Goal: Task Accomplishment & Management: Manage account settings

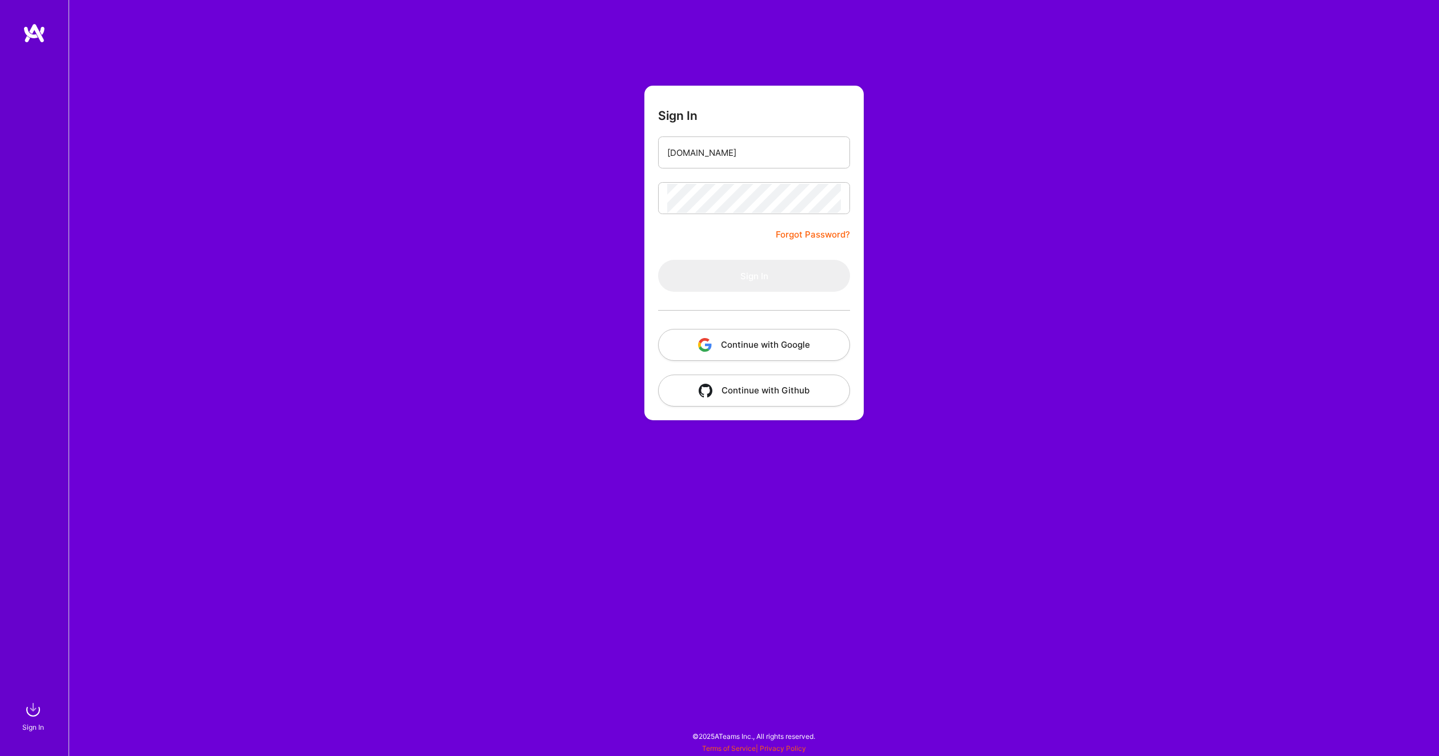
type input "[PERSON_NAME][EMAIL_ADDRESS][DOMAIN_NAME]"
click at [739, 276] on button "Sign In" at bounding box center [754, 276] width 192 height 32
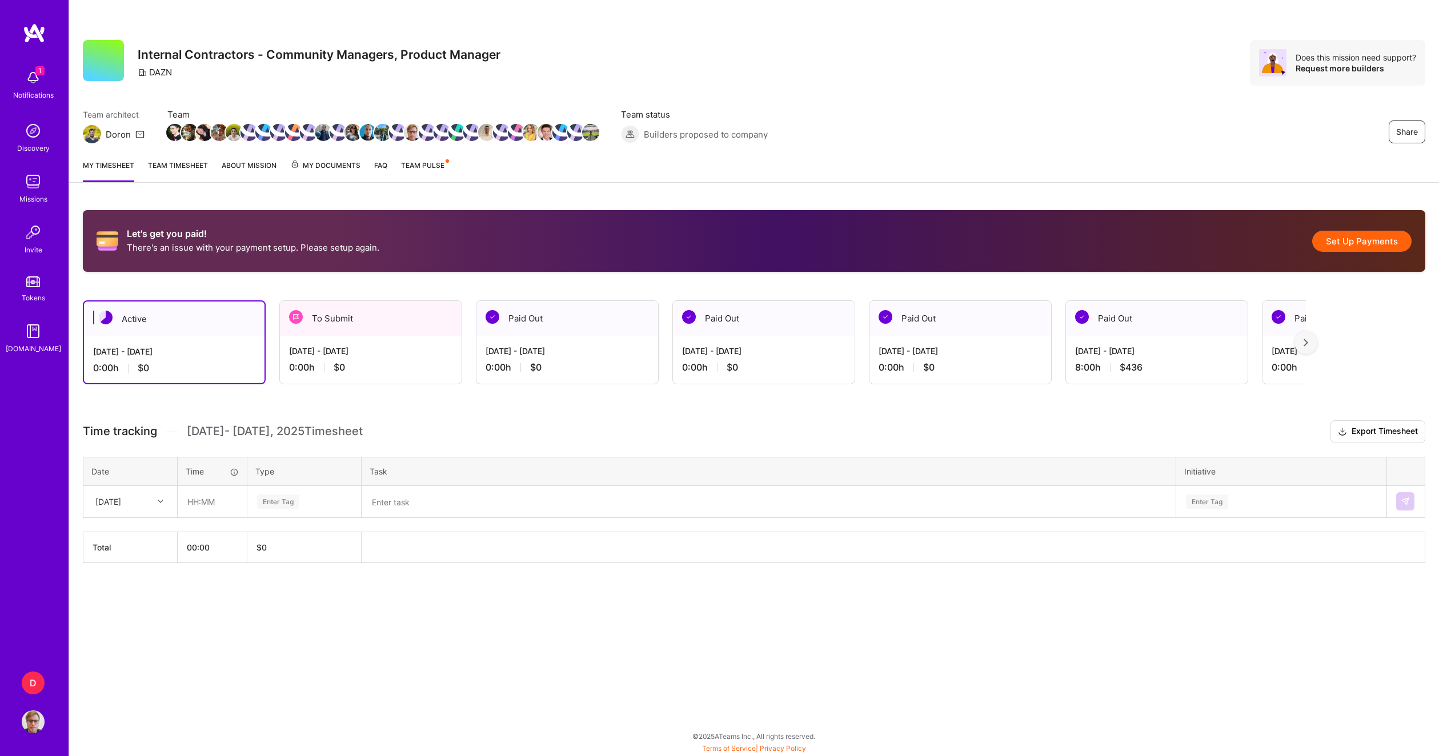
click at [168, 360] on div "[DATE] - [DATE] 0:00 h $0" at bounding box center [174, 359] width 180 height 47
click at [370, 348] on div "[DATE] - [DATE]" at bounding box center [370, 351] width 163 height 12
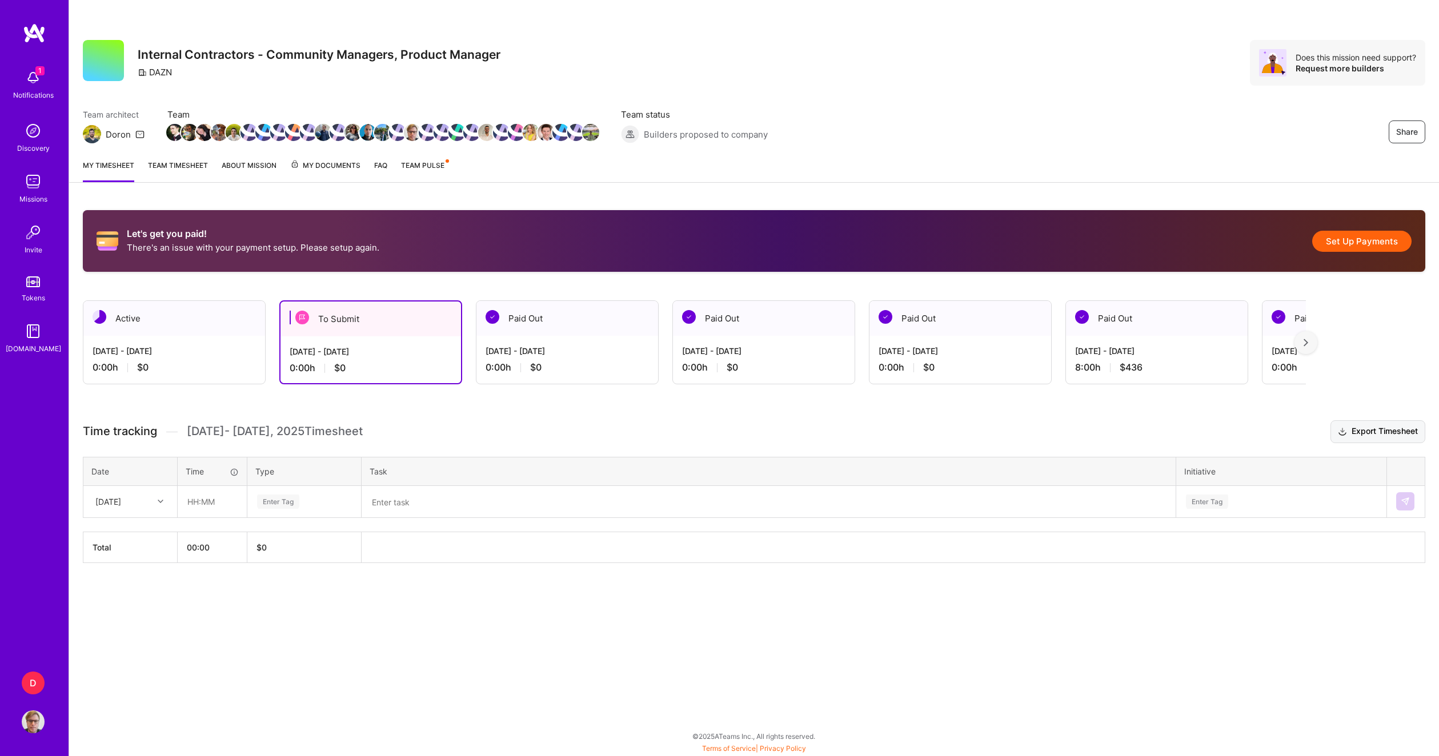
click at [1386, 435] on button "Export Timesheet" at bounding box center [1377, 431] width 95 height 23
click at [308, 315] on img at bounding box center [302, 318] width 14 height 14
click at [367, 369] on div "0:00 h $0" at bounding box center [371, 368] width 162 height 12
click at [385, 339] on div "[DATE] - [DATE] 0:00 h $0" at bounding box center [370, 359] width 180 height 47
drag, startPoint x: 385, startPoint y: 339, endPoint x: 352, endPoint y: 346, distance: 34.0
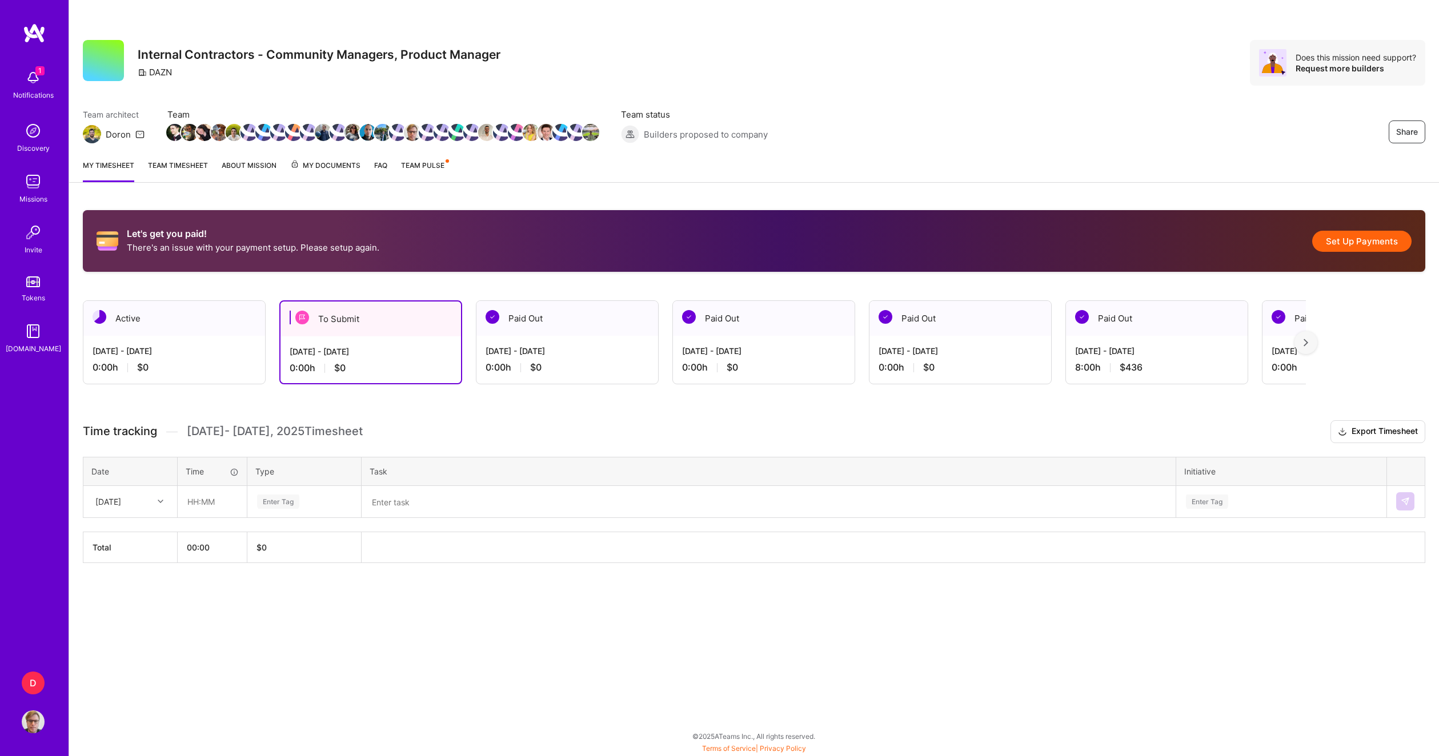
click at [352, 346] on div "[DATE] - [DATE]" at bounding box center [371, 352] width 162 height 12
click at [227, 350] on div "[DATE] - [DATE]" at bounding box center [174, 351] width 163 height 12
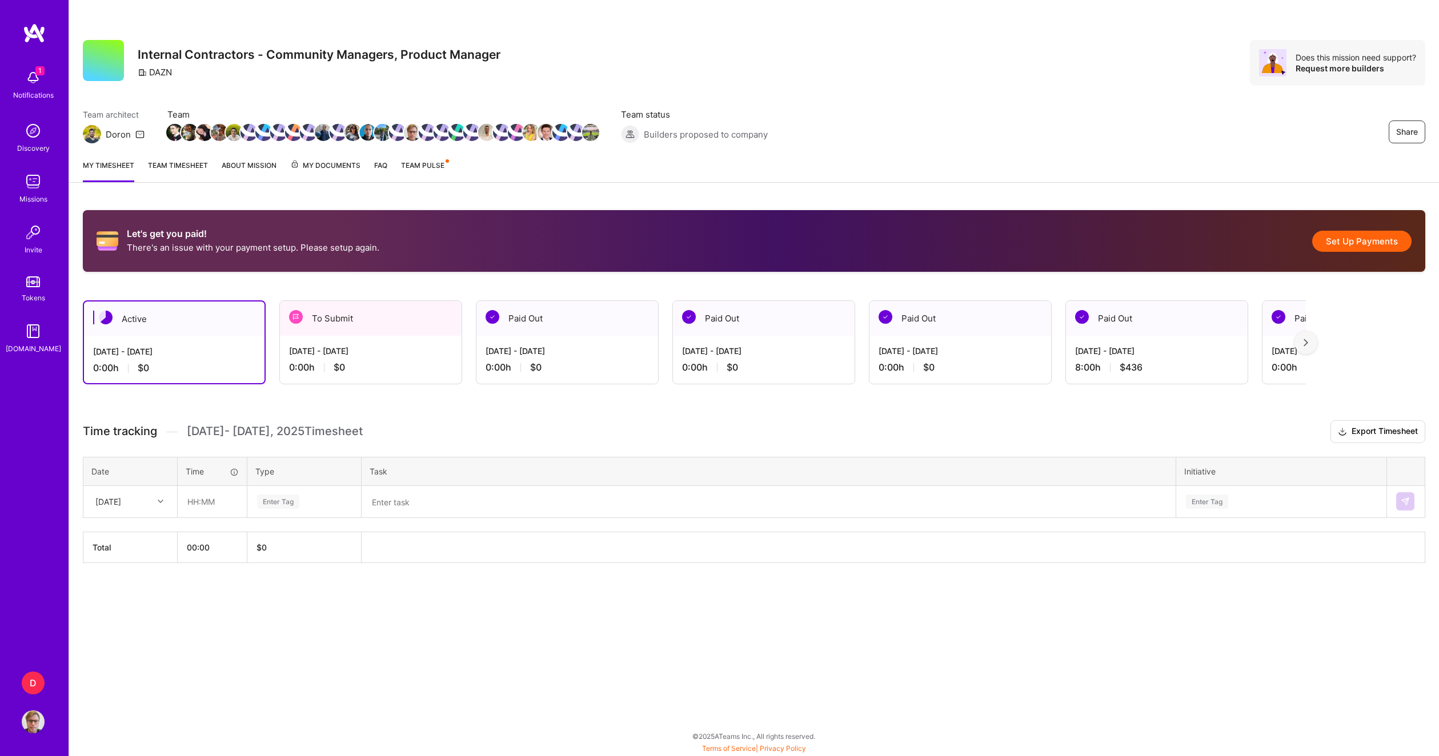
click at [324, 357] on div "[DATE] - [DATE]" at bounding box center [370, 351] width 163 height 12
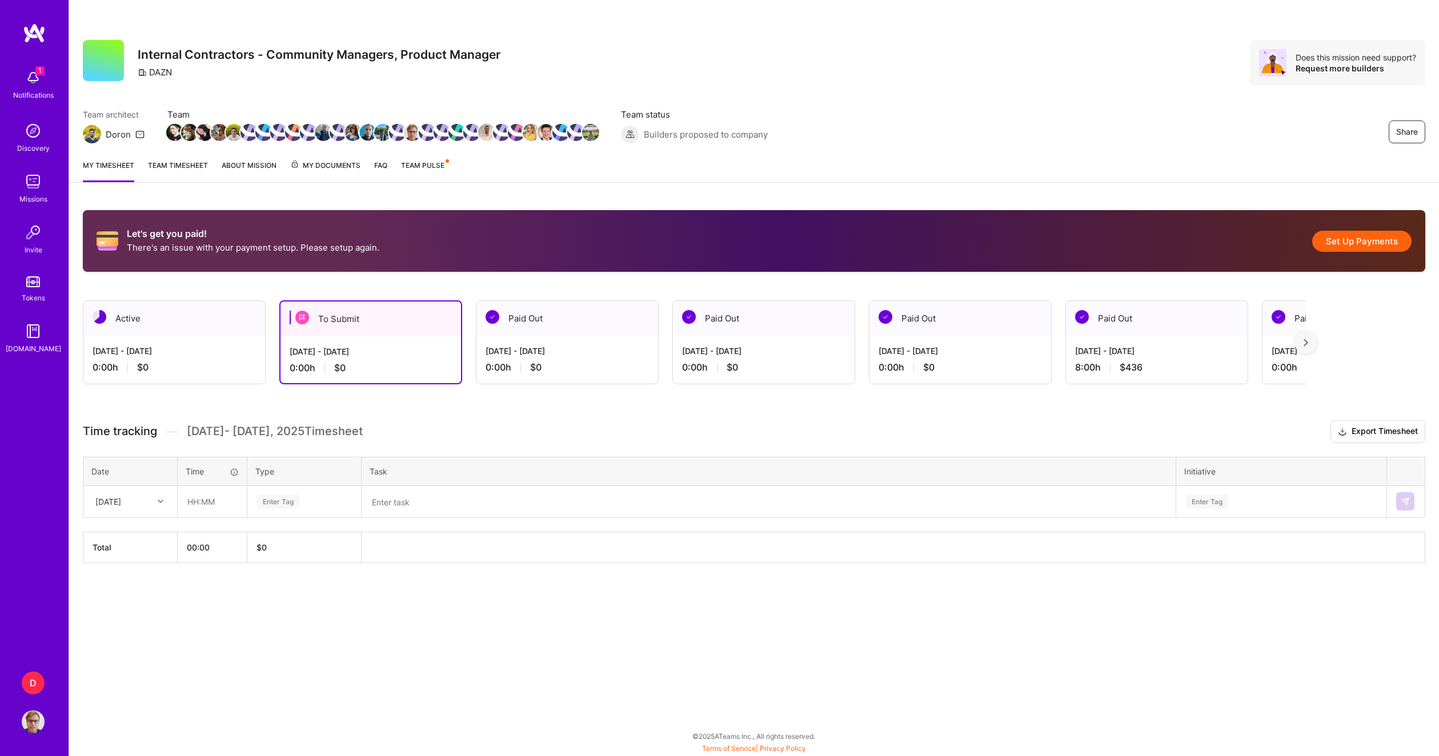
click at [1353, 240] on button "Set Up Payments" at bounding box center [1361, 241] width 99 height 21
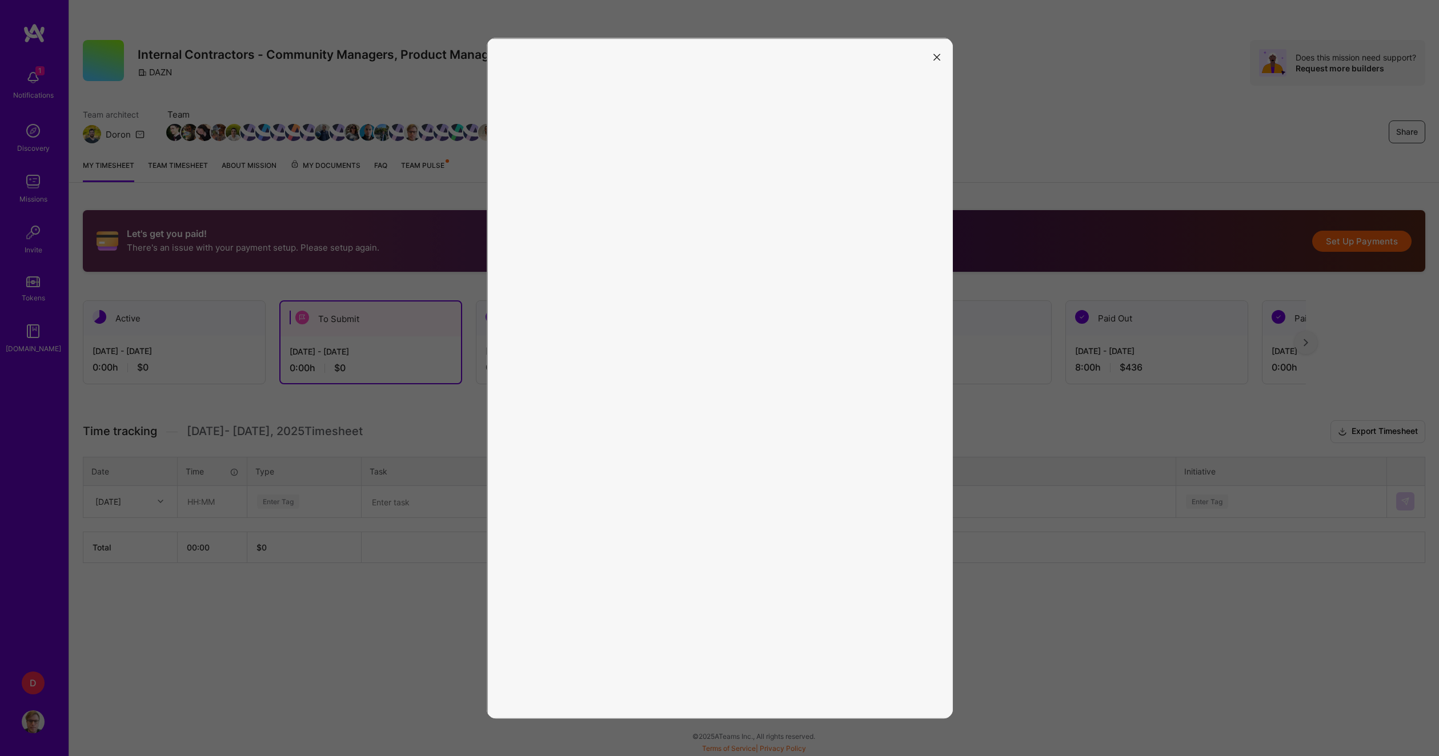
drag, startPoint x: 936, startPoint y: 57, endPoint x: 931, endPoint y: 90, distance: 34.0
click at [935, 58] on icon "modal" at bounding box center [936, 57] width 7 height 7
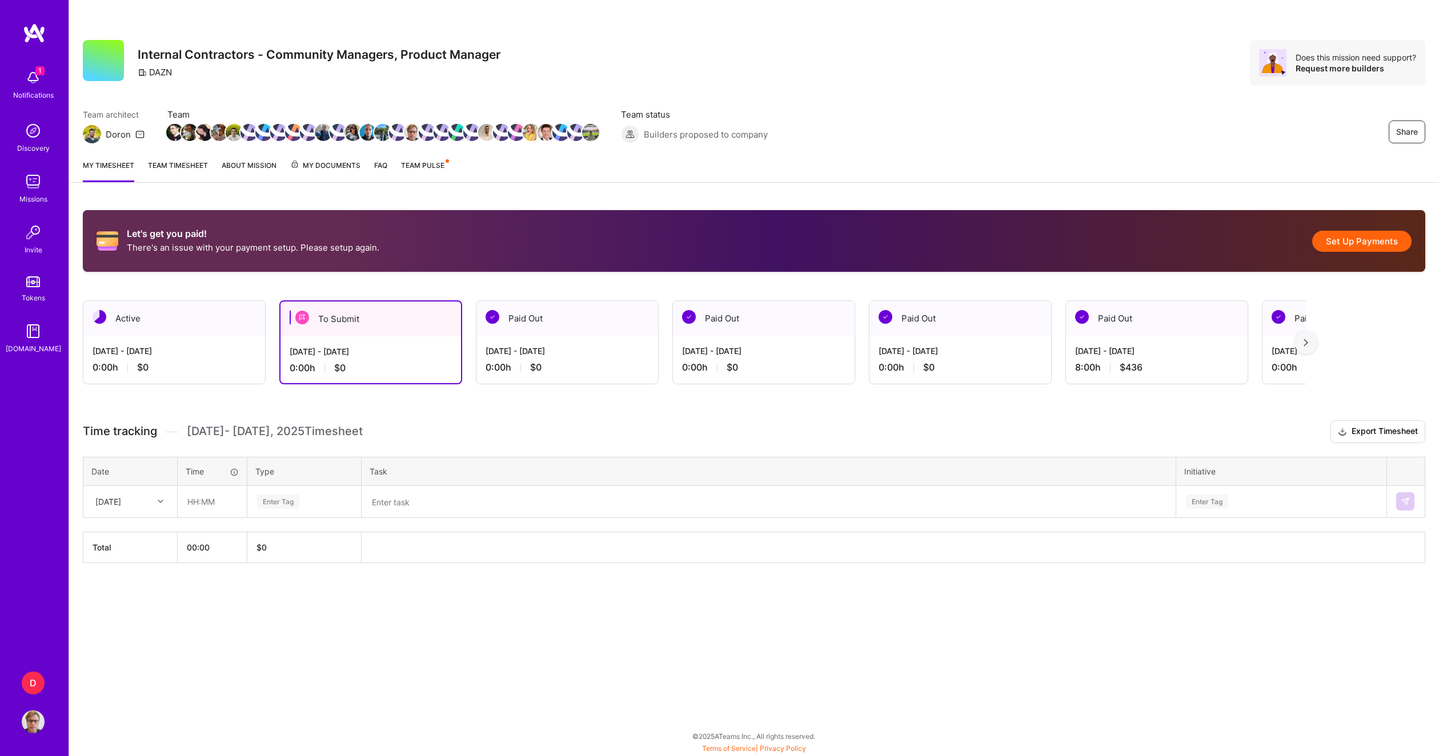
click at [1363, 246] on button "Set Up Payments" at bounding box center [1361, 241] width 99 height 21
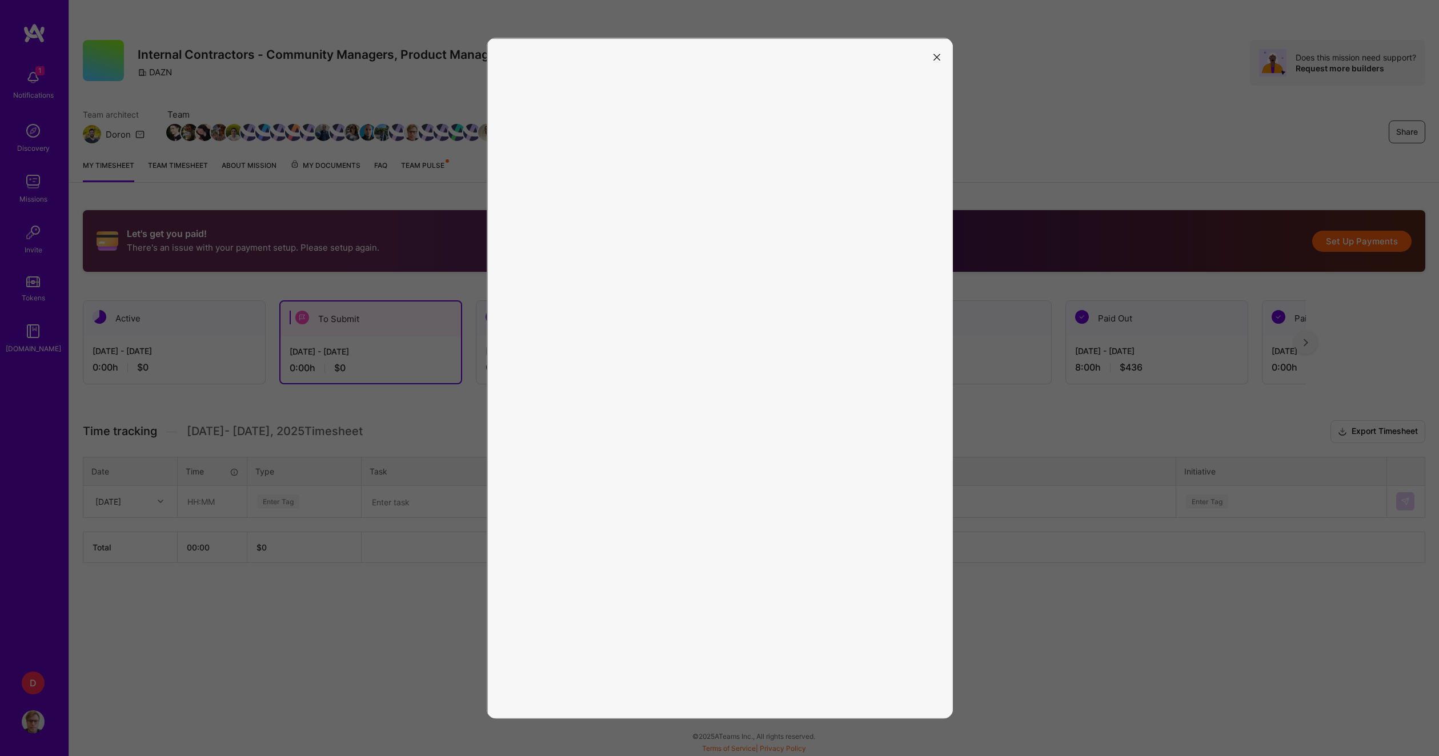
click at [938, 62] on button "modal" at bounding box center [937, 56] width 14 height 19
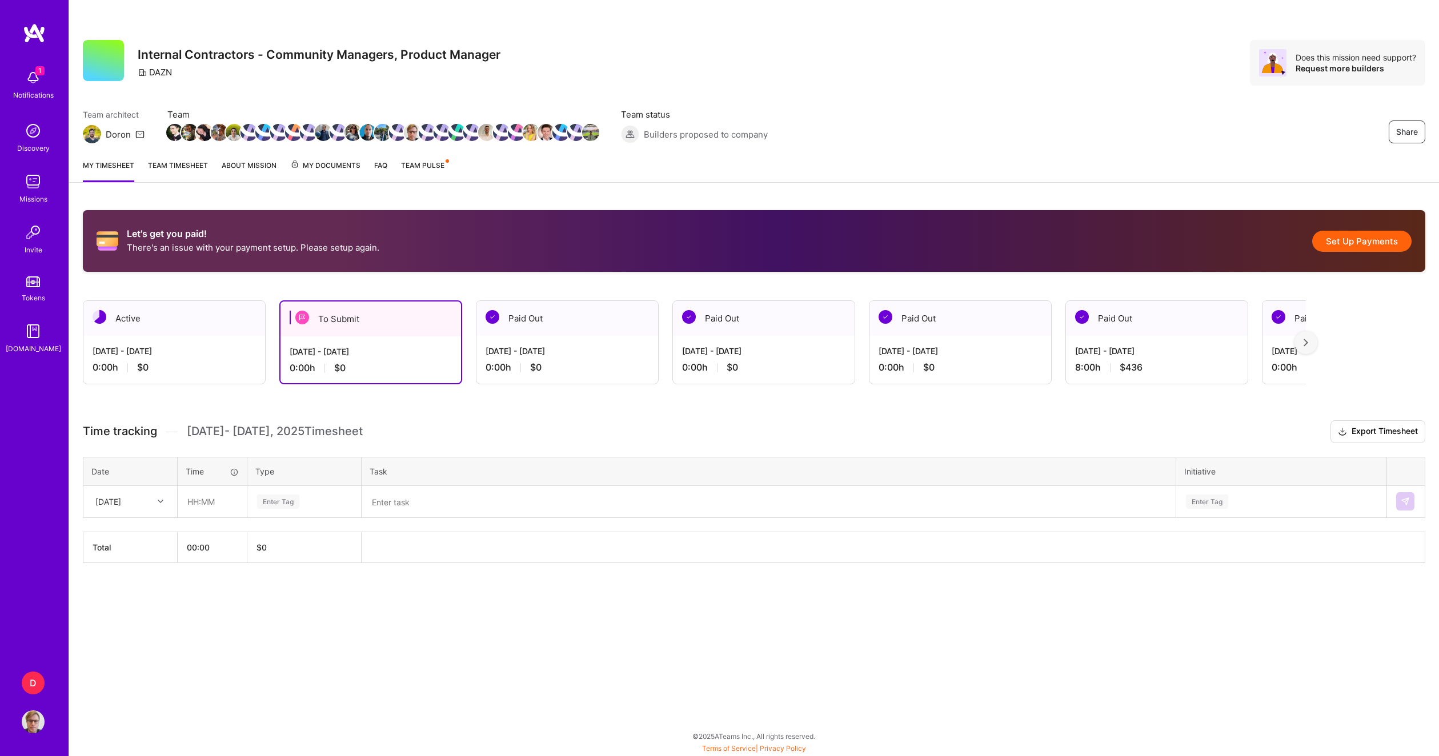
click at [217, 366] on div "0:00 h $0" at bounding box center [174, 368] width 163 height 12
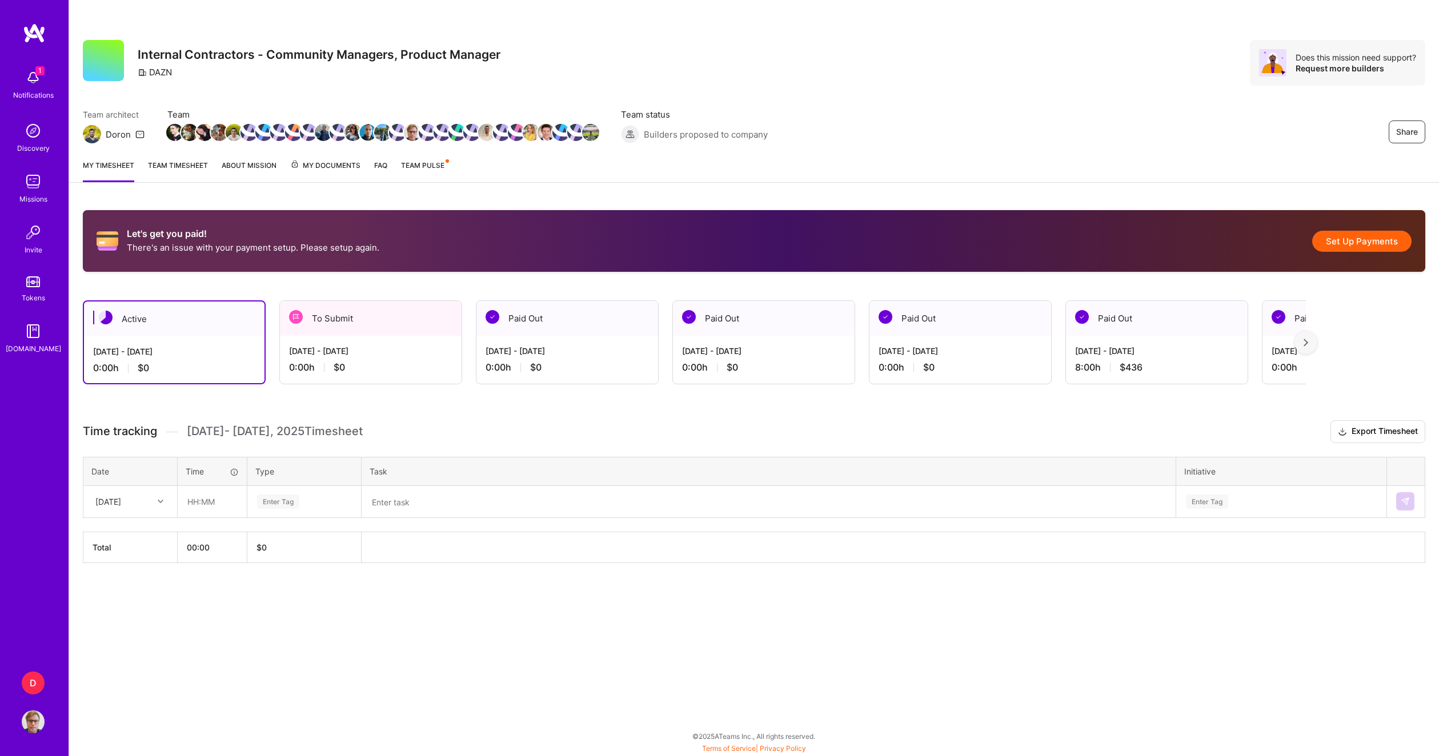
click at [357, 341] on div "[DATE] - [DATE] 0:00 h $0" at bounding box center [371, 359] width 182 height 47
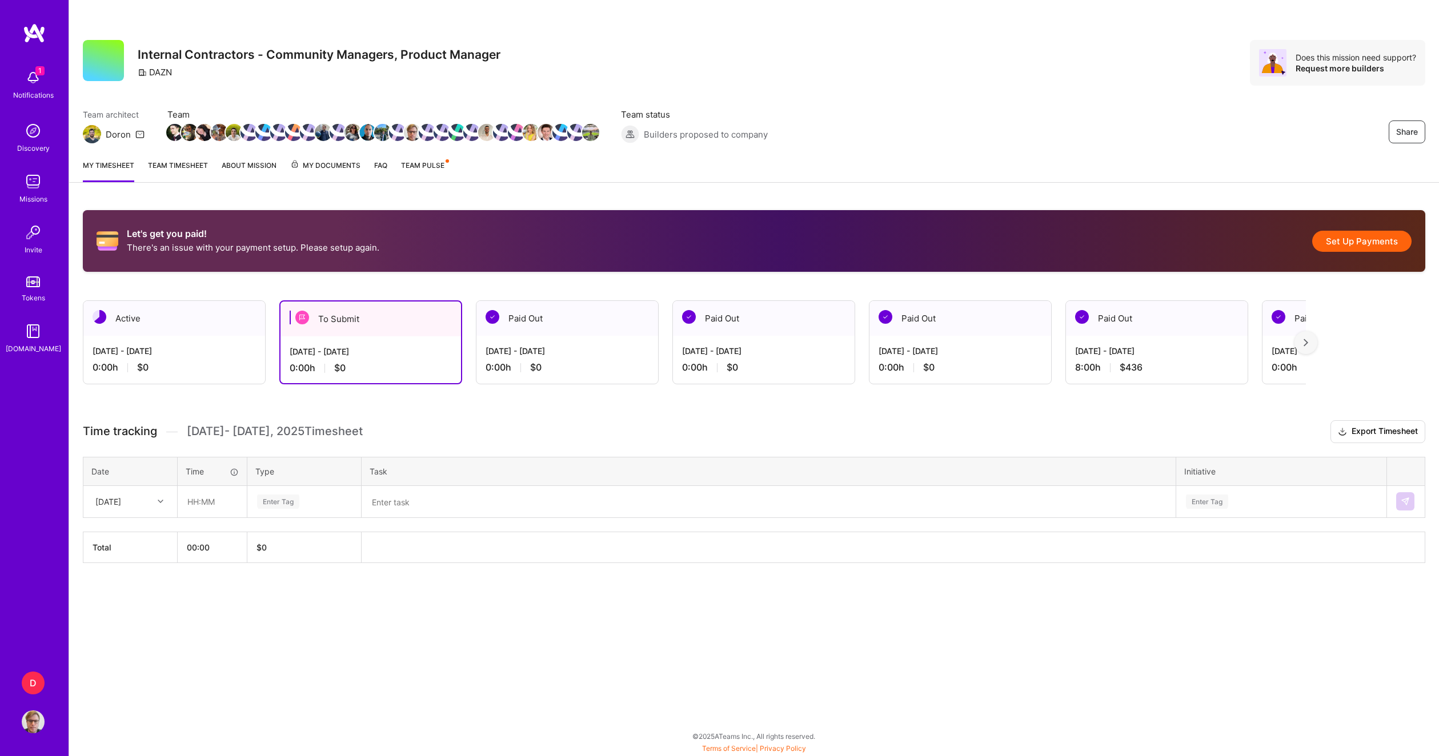
click at [1349, 232] on button "Set Up Payments" at bounding box center [1361, 241] width 99 height 21
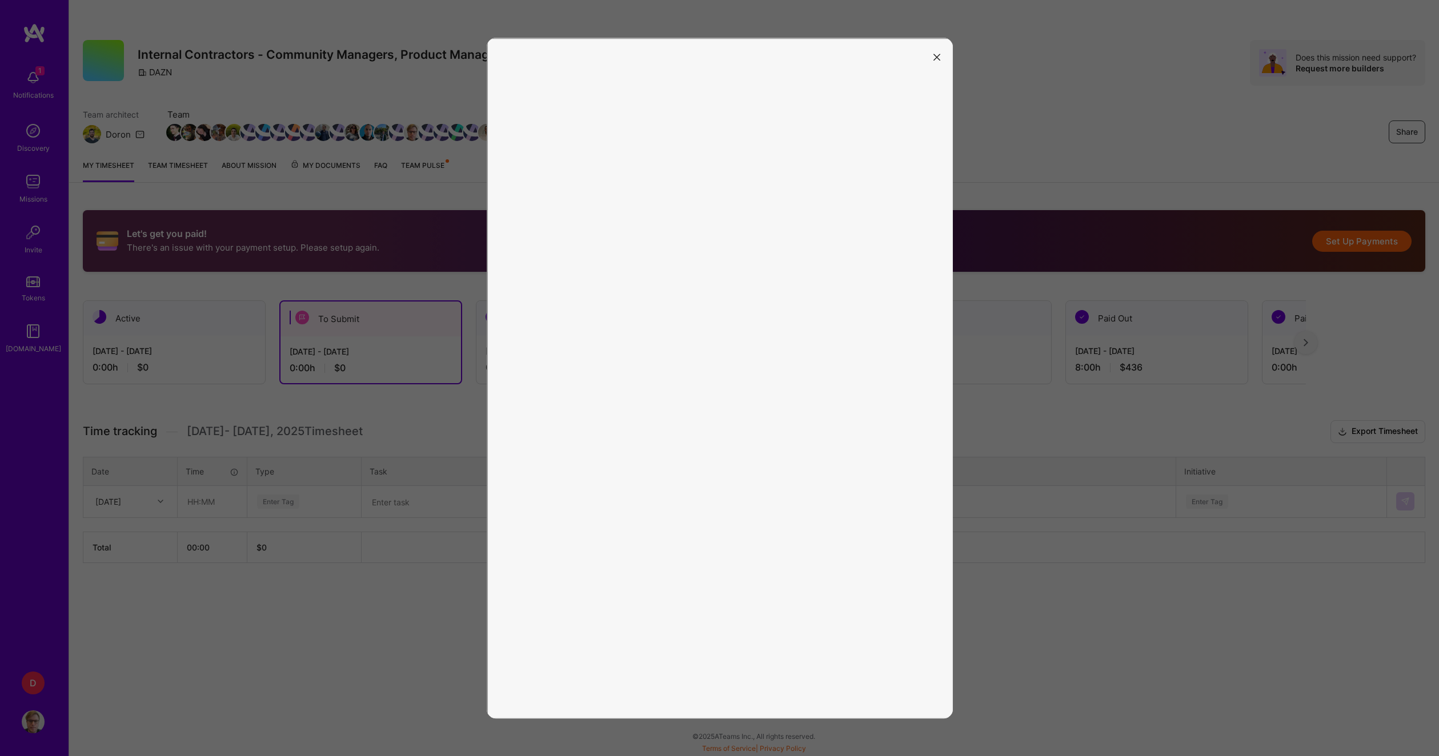
click at [936, 52] on button "modal" at bounding box center [937, 56] width 14 height 19
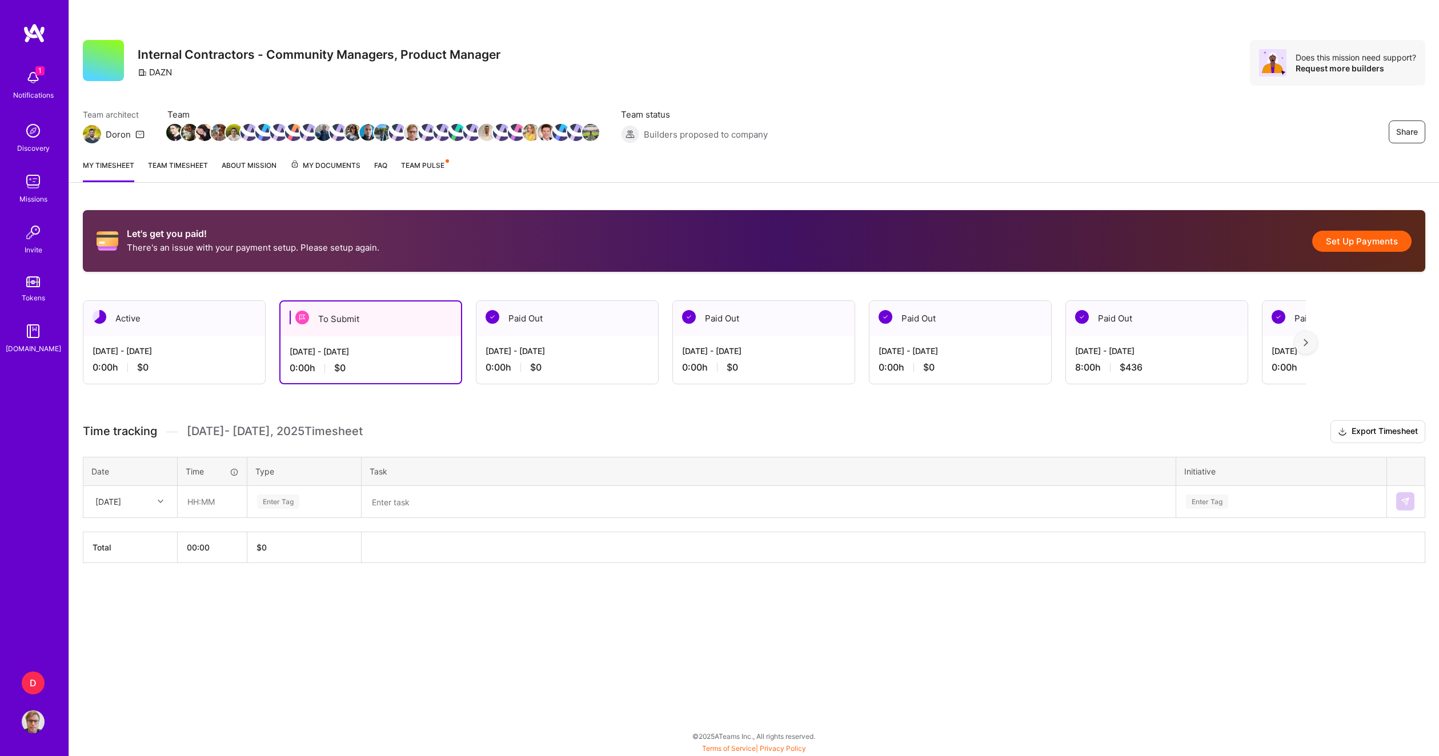
click at [25, 101] on div "Notifications" at bounding box center [33, 95] width 41 height 12
click at [1349, 240] on button "Set Up Payments" at bounding box center [1361, 241] width 99 height 21
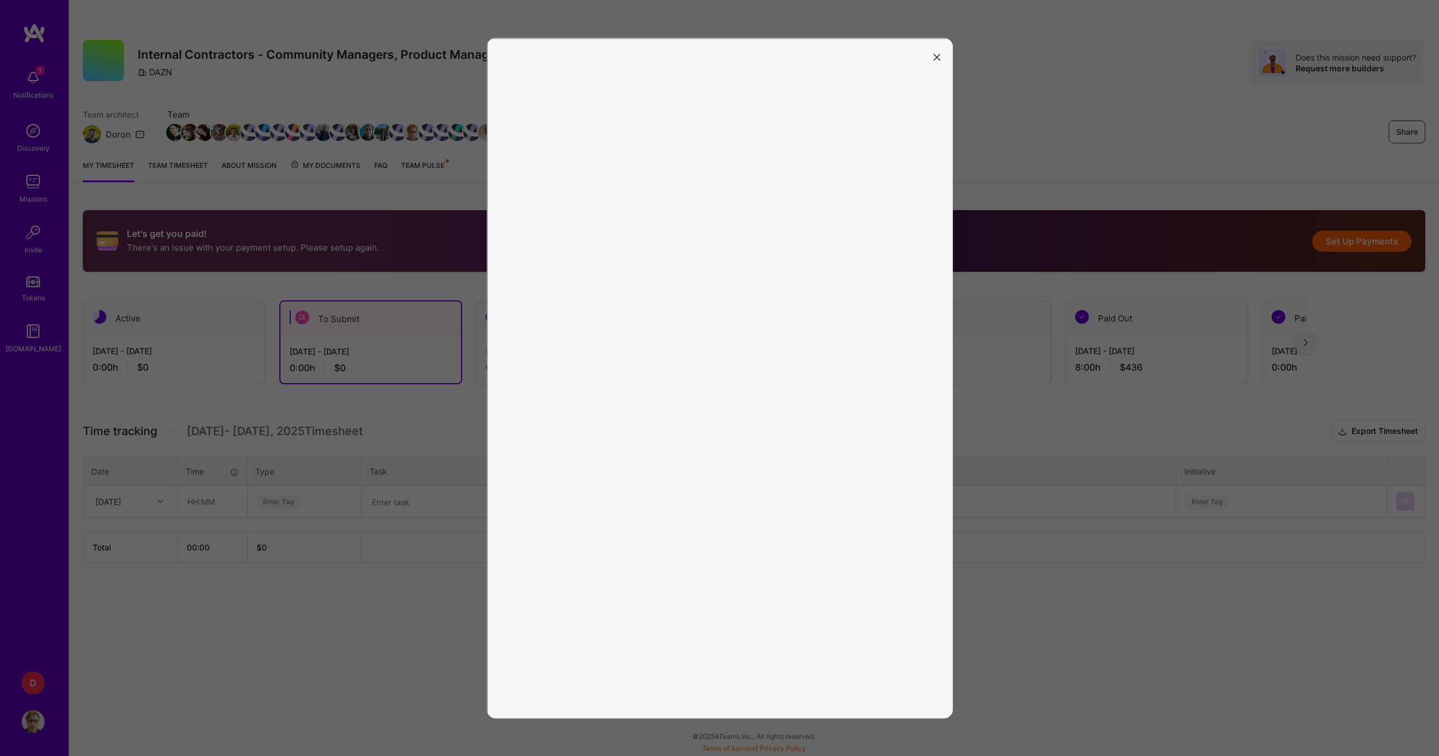
click at [937, 58] on icon "modal" at bounding box center [936, 57] width 7 height 7
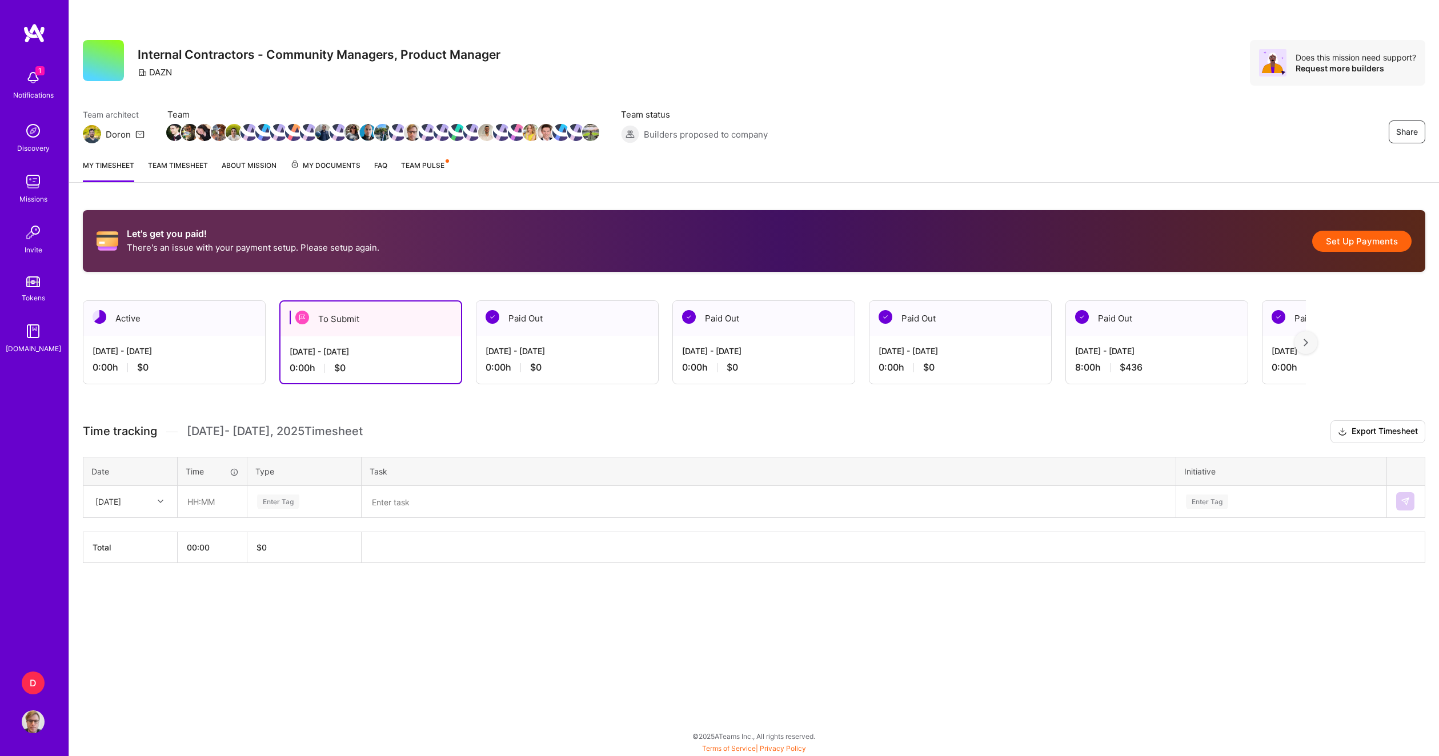
click at [317, 312] on div "To Submit" at bounding box center [370, 319] width 180 height 35
click at [420, 165] on span "Team Pulse" at bounding box center [422, 165] width 43 height 9
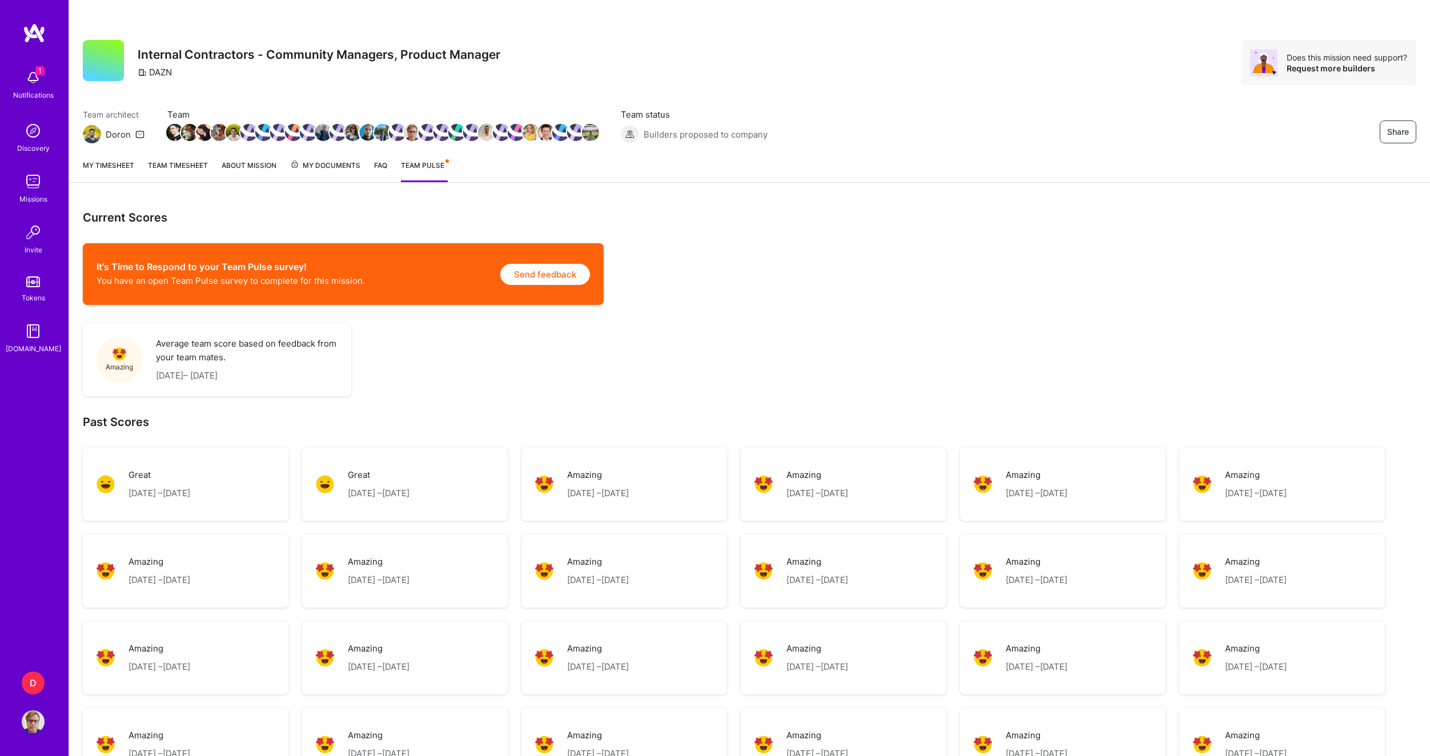
click at [561, 277] on button "Send feedback" at bounding box center [545, 274] width 90 height 21
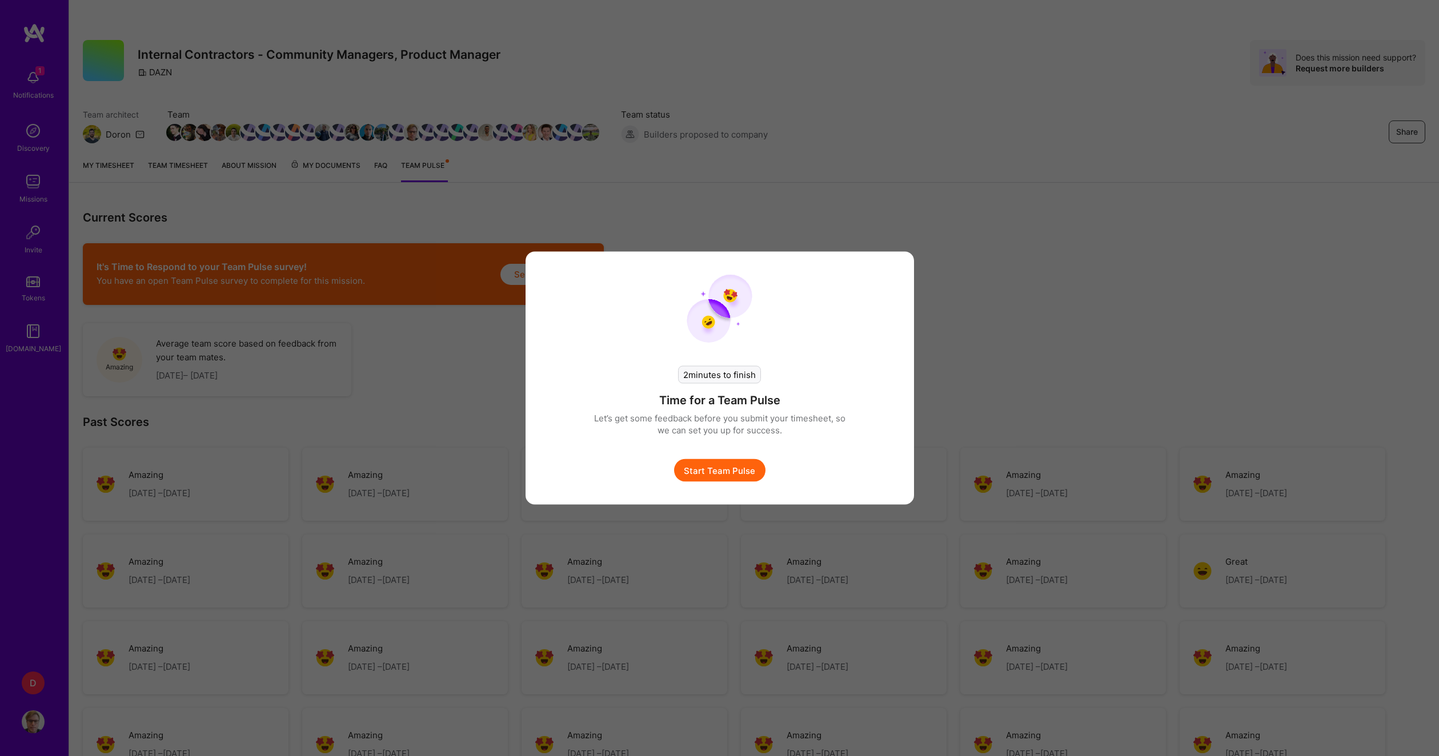
click at [740, 465] on button "Start Team Pulse" at bounding box center [719, 470] width 91 height 23
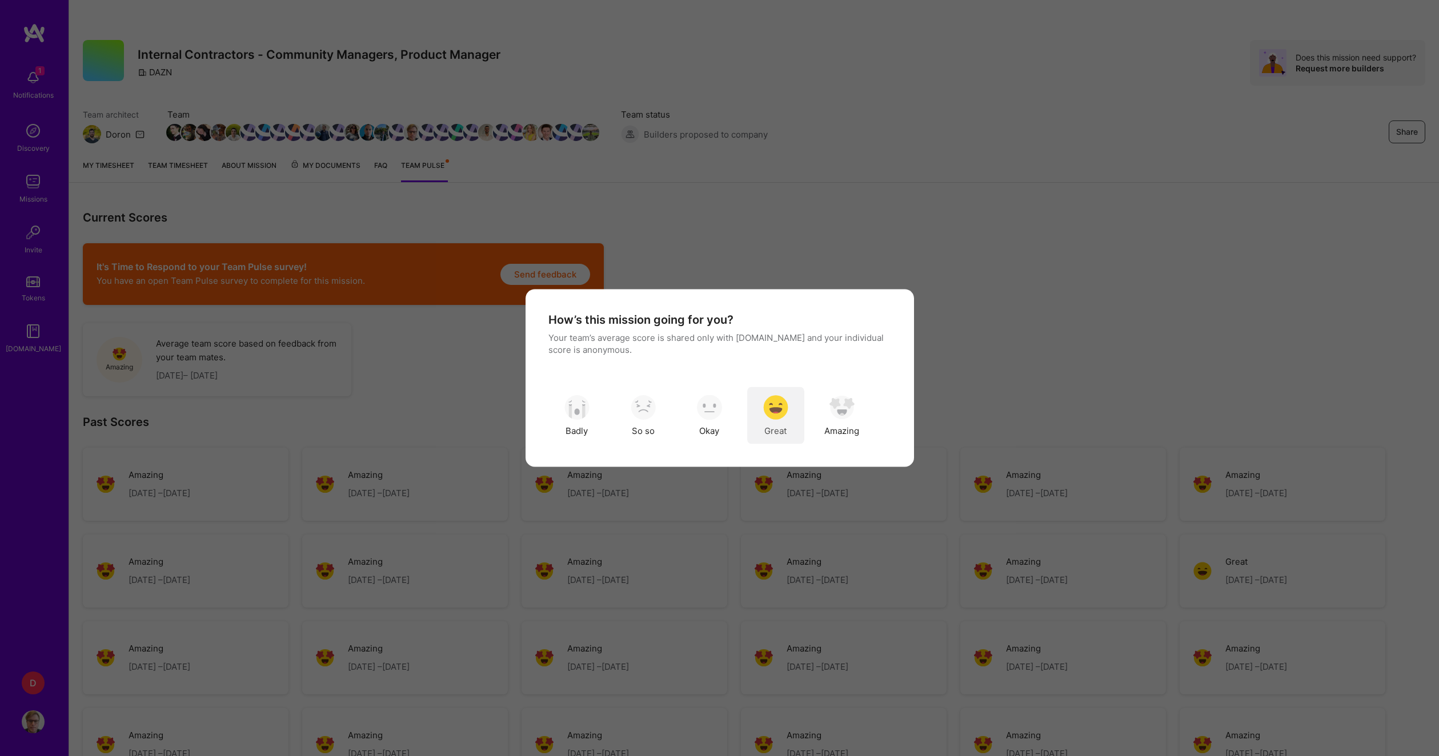
click at [782, 411] on img "modal" at bounding box center [775, 407] width 25 height 25
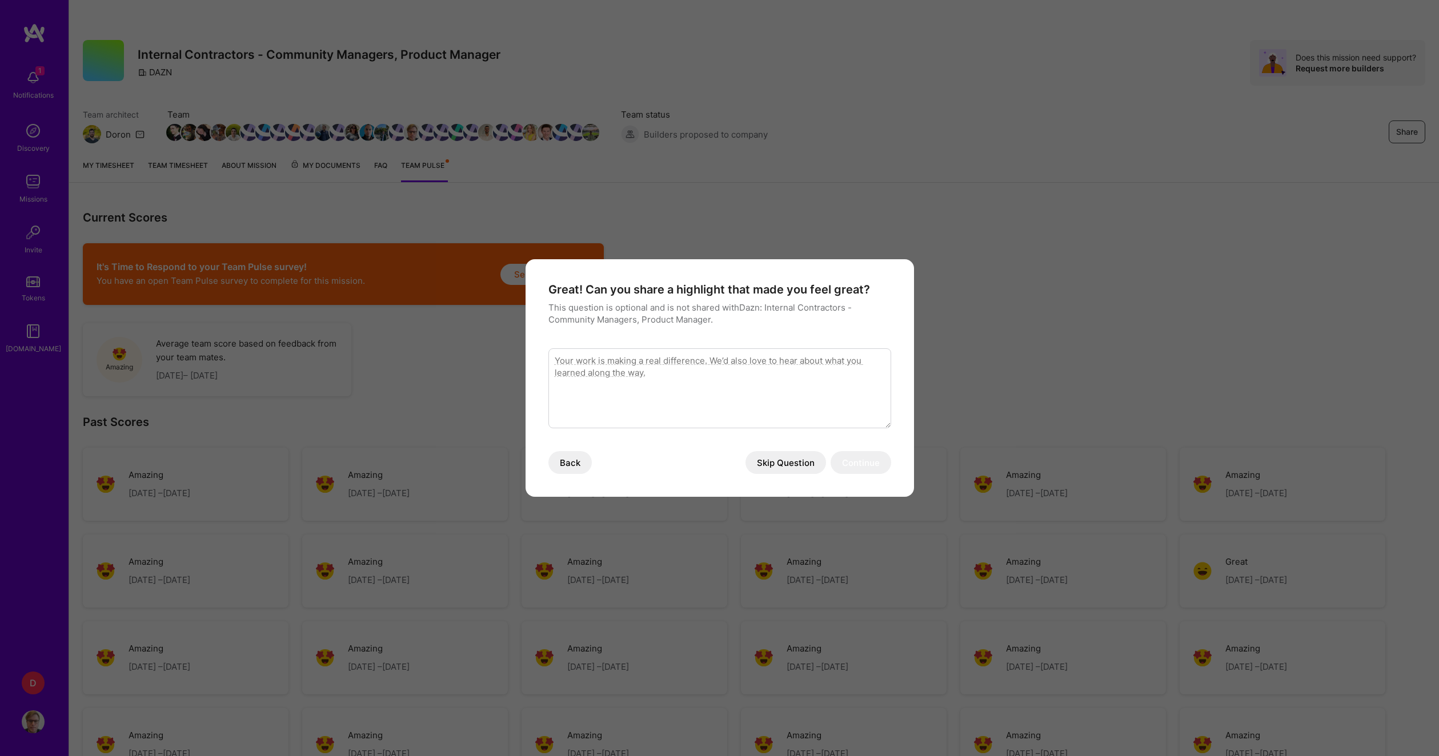
click at [801, 462] on button "Skip Question" at bounding box center [785, 462] width 81 height 23
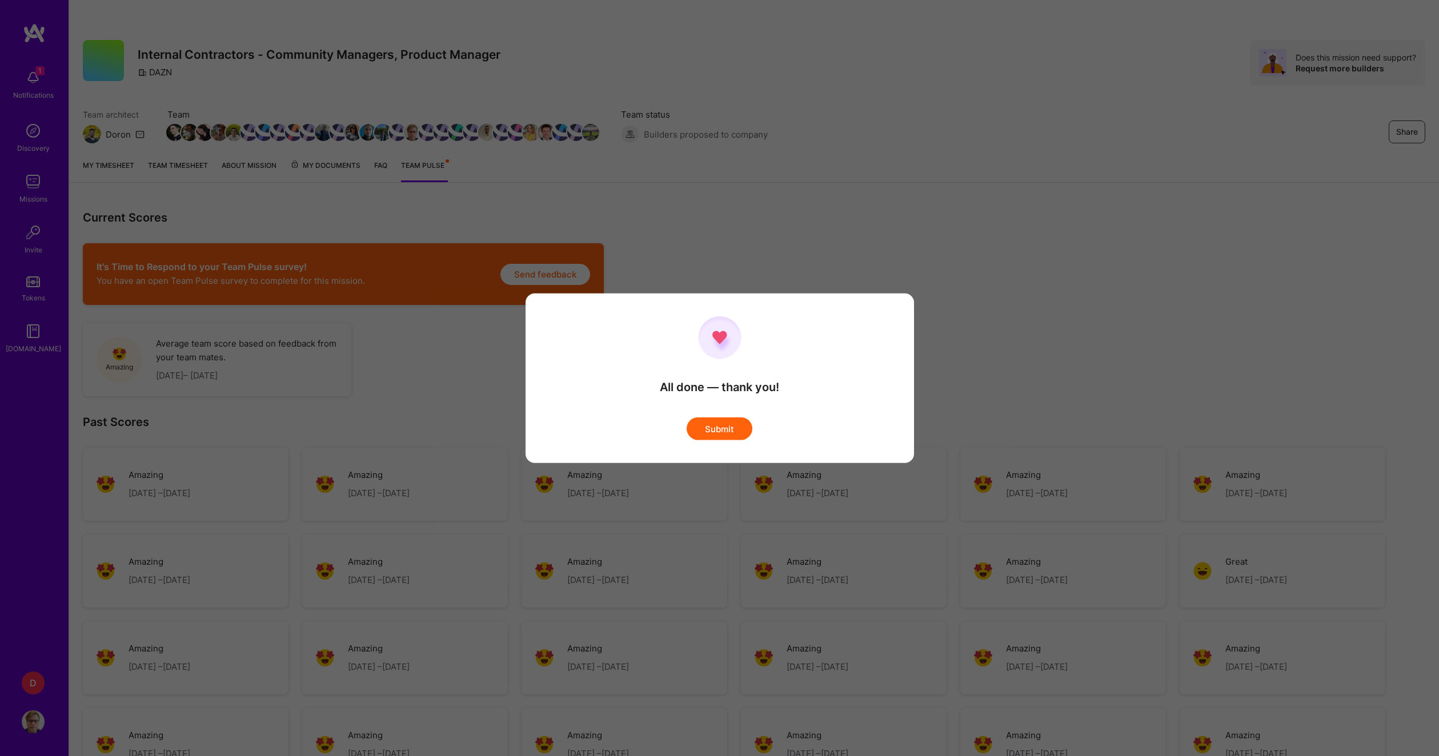
click at [728, 423] on button "Submit" at bounding box center [720, 428] width 66 height 23
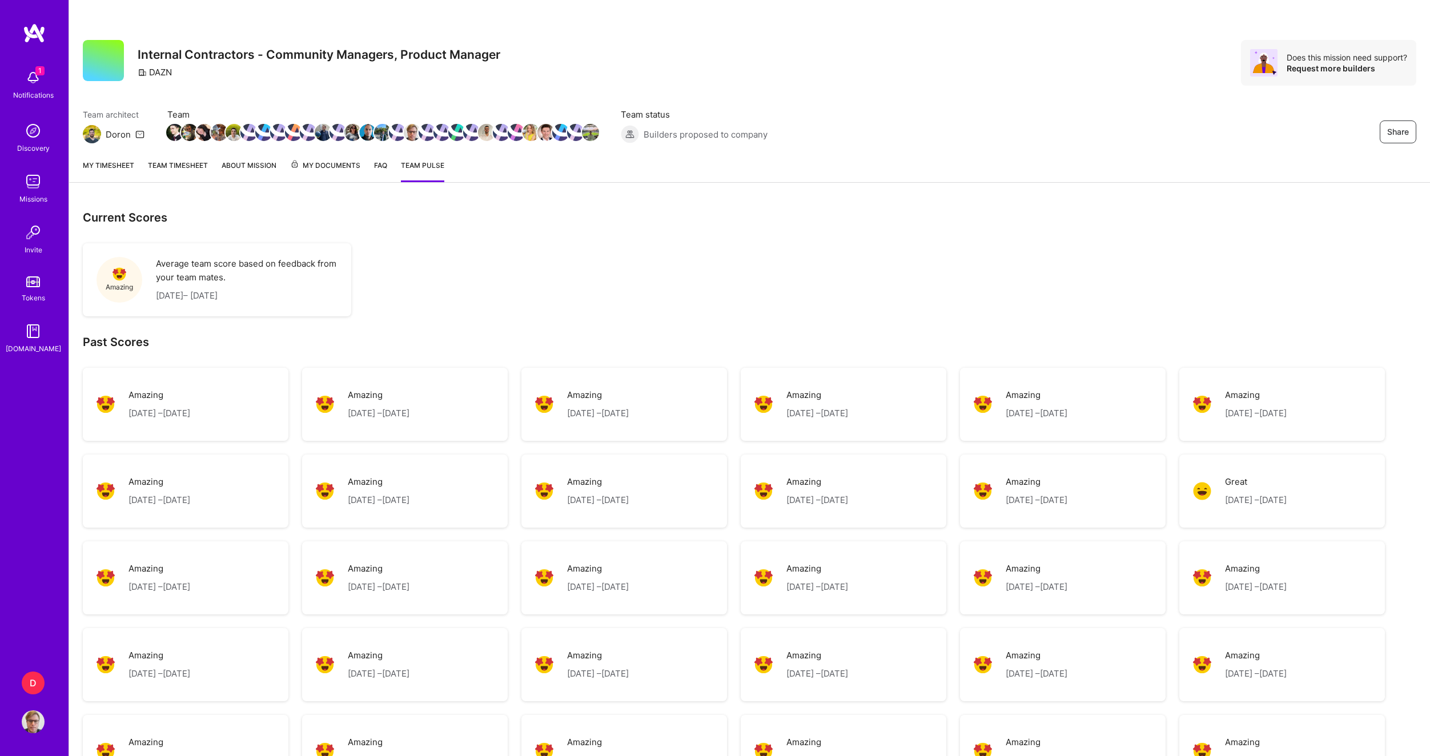
click at [112, 162] on link "My timesheet" at bounding box center [108, 170] width 51 height 23
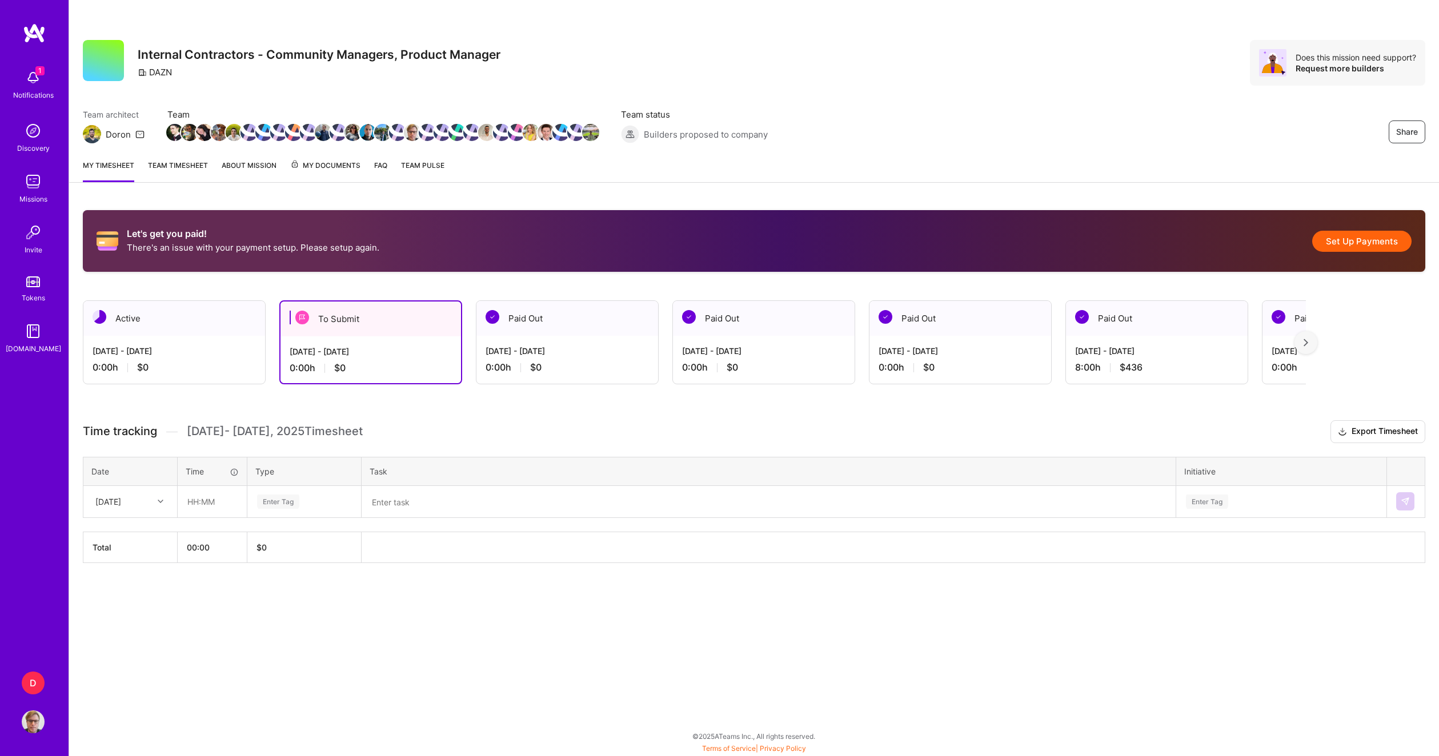
click at [396, 328] on div "To Submit" at bounding box center [370, 319] width 180 height 35
click at [1363, 242] on button "Set Up Payments" at bounding box center [1361, 241] width 99 height 21
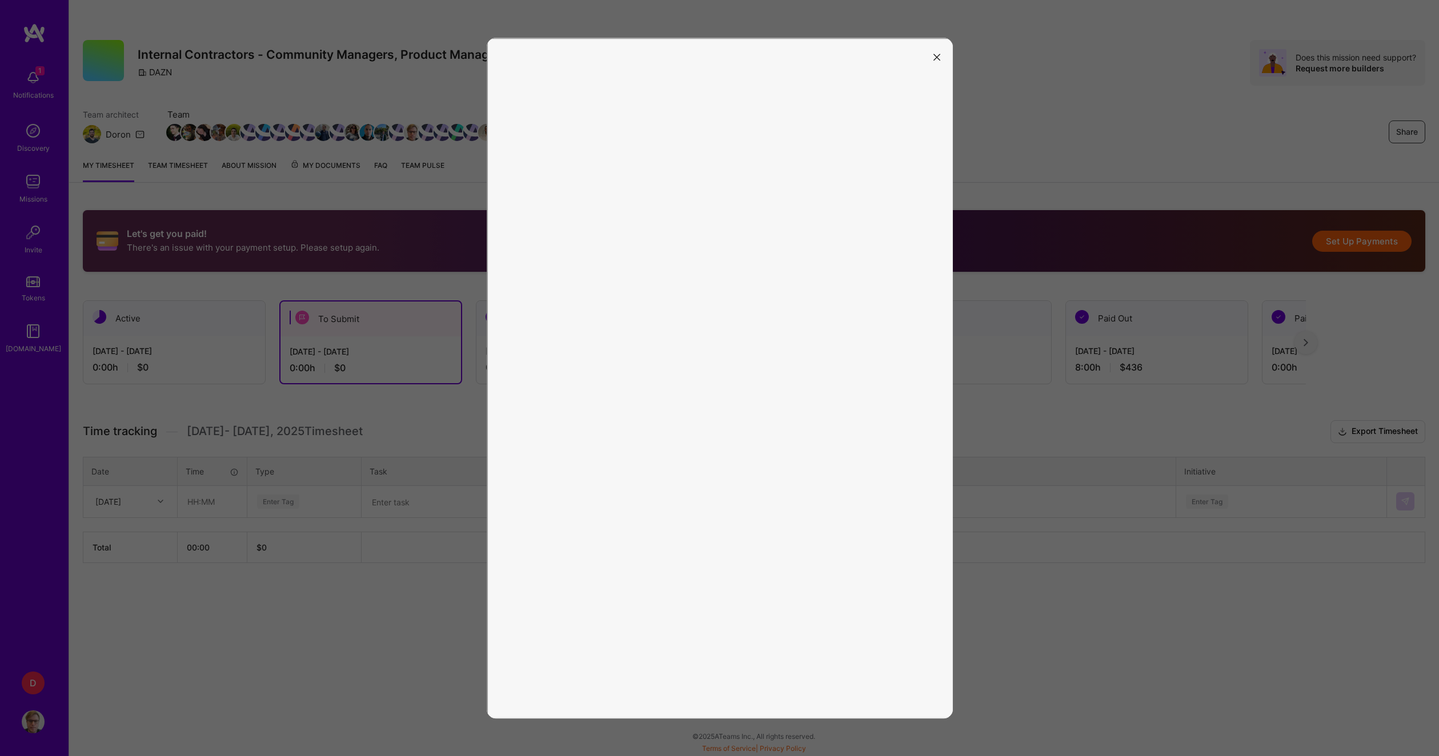
click at [941, 56] on button "modal" at bounding box center [937, 56] width 14 height 19
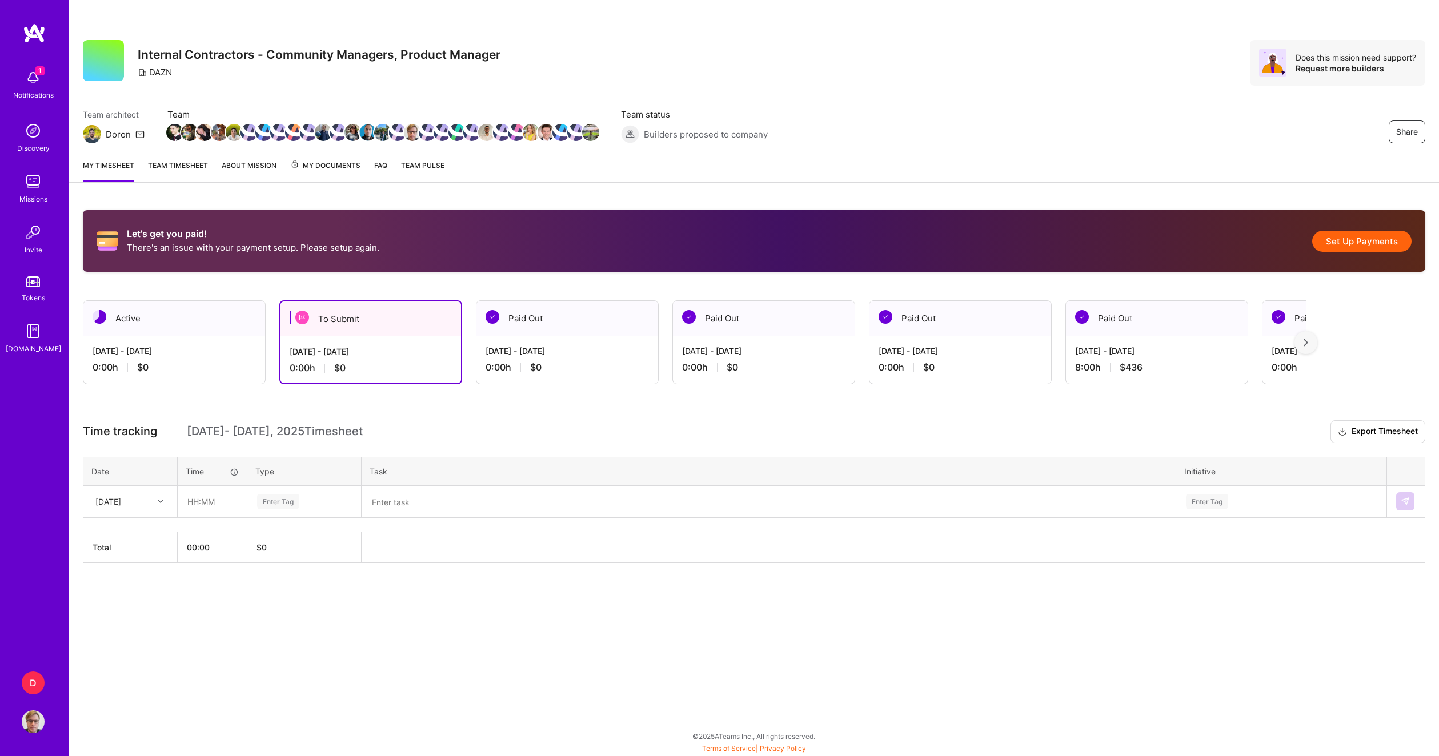
click at [172, 167] on link "Team timesheet" at bounding box center [178, 170] width 60 height 23
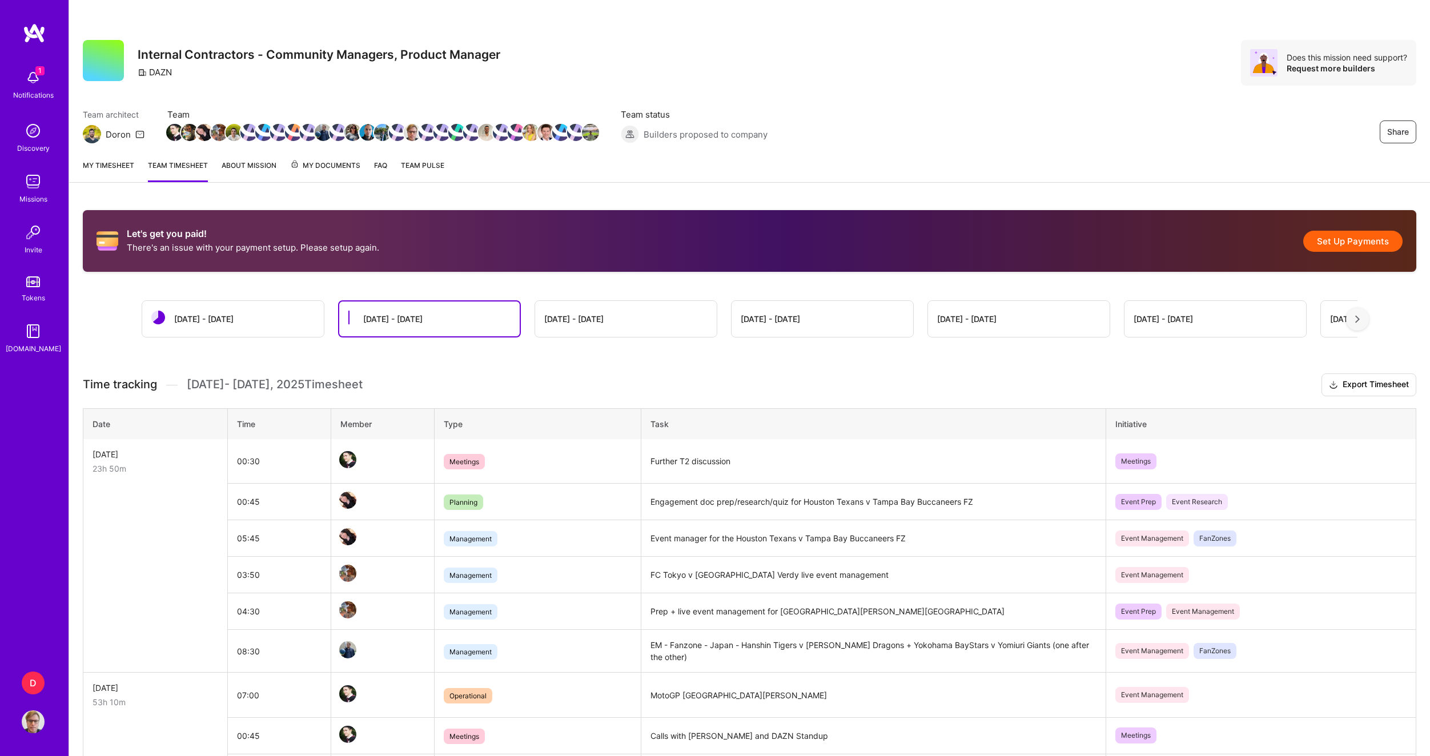
click at [262, 321] on div "[DATE] - [DATE]" at bounding box center [233, 319] width 182 height 36
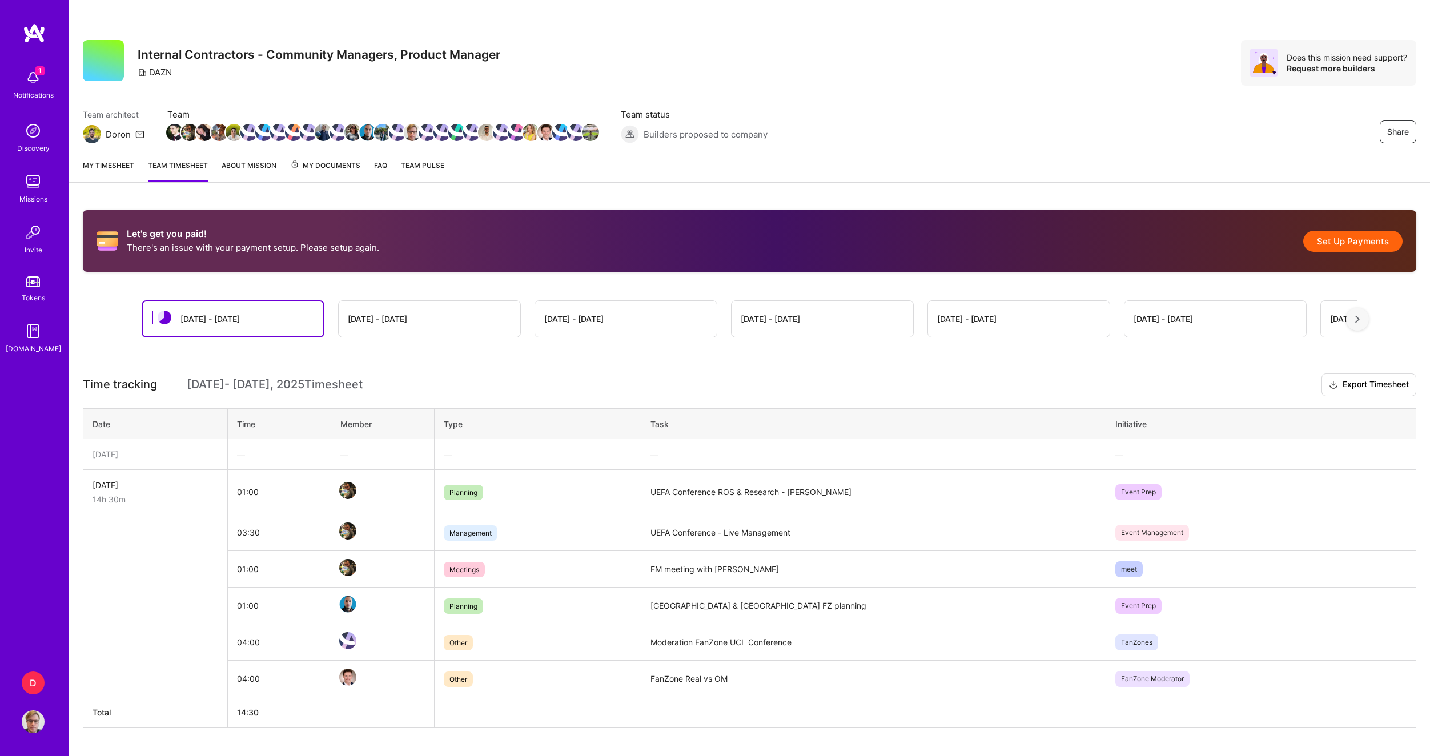
click at [117, 170] on link "My timesheet" at bounding box center [108, 170] width 51 height 23
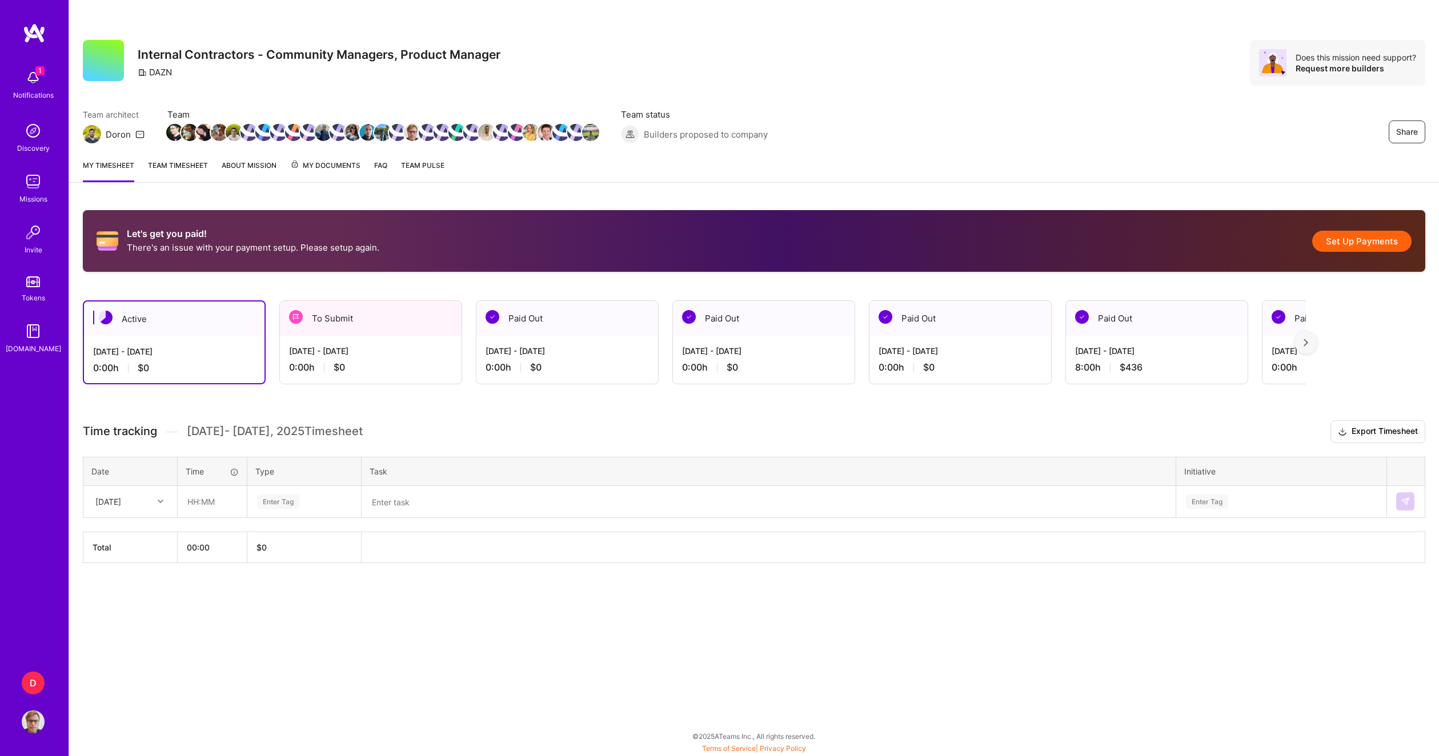
click at [253, 168] on link "About Mission" at bounding box center [249, 170] width 55 height 23
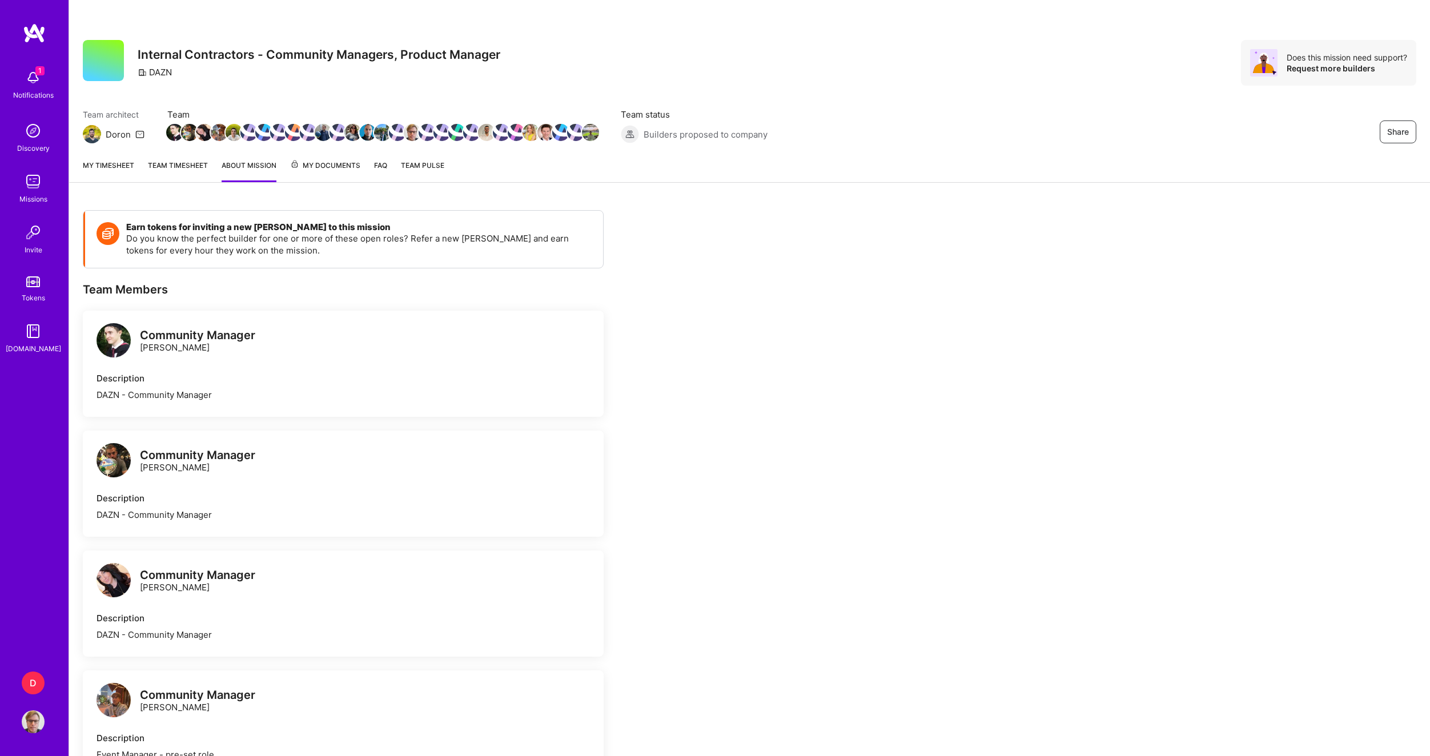
click at [345, 159] on div "My timesheet Team timesheet About Mission My Documents FAQ Team Pulse" at bounding box center [749, 166] width 1361 height 33
click at [346, 168] on span "My Documents" at bounding box center [325, 165] width 70 height 13
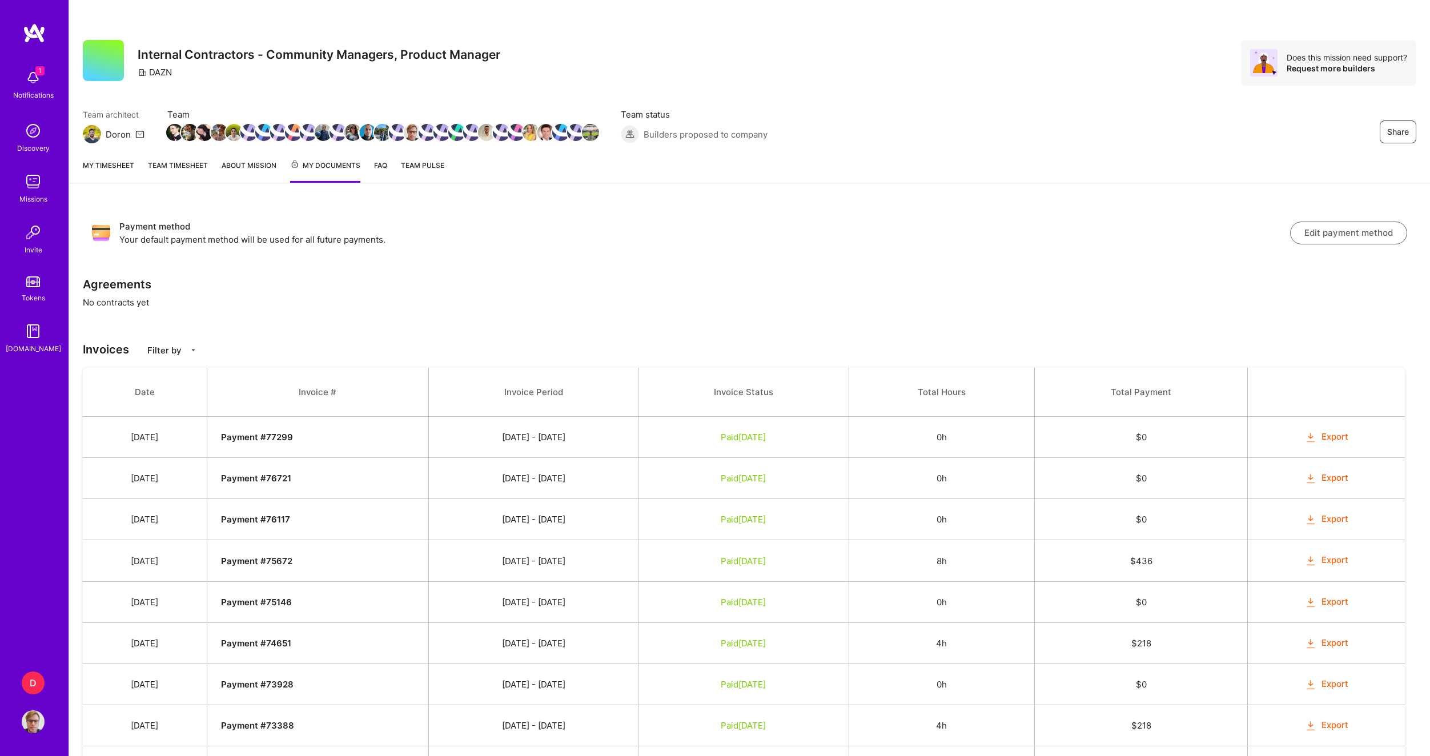
click at [116, 168] on link "My timesheet" at bounding box center [108, 170] width 51 height 23
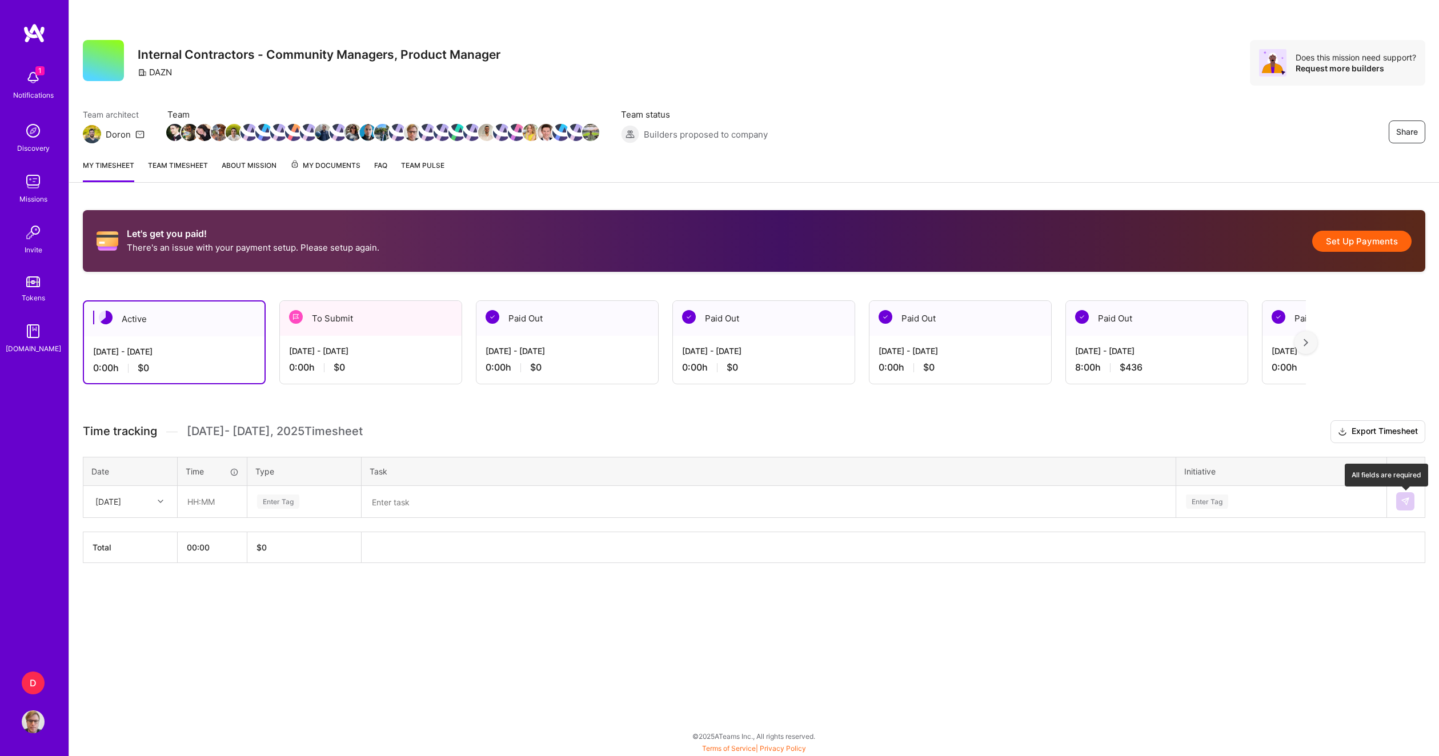
click at [1403, 502] on img at bounding box center [1405, 501] width 9 height 9
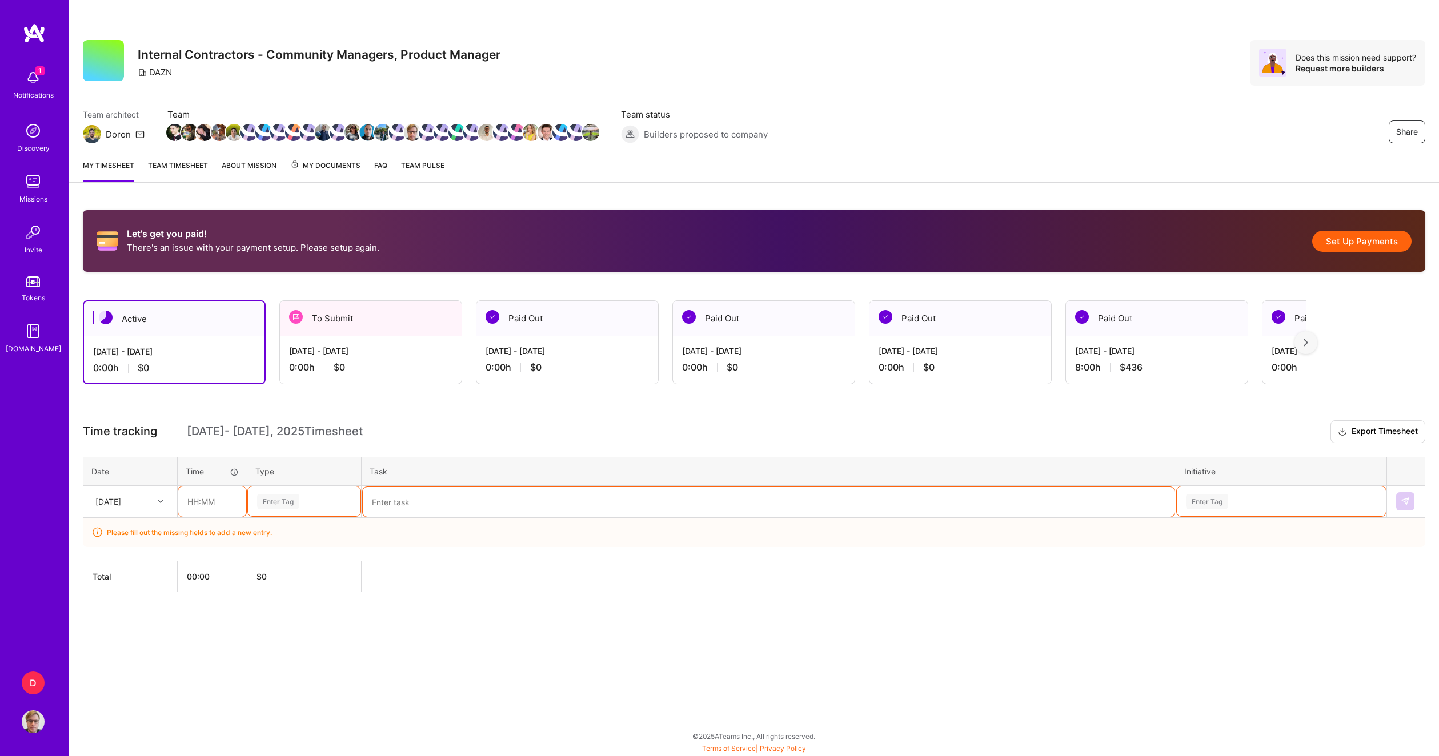
click at [323, 338] on div "[DATE] - [DATE] 0:00 h $0" at bounding box center [371, 359] width 182 height 47
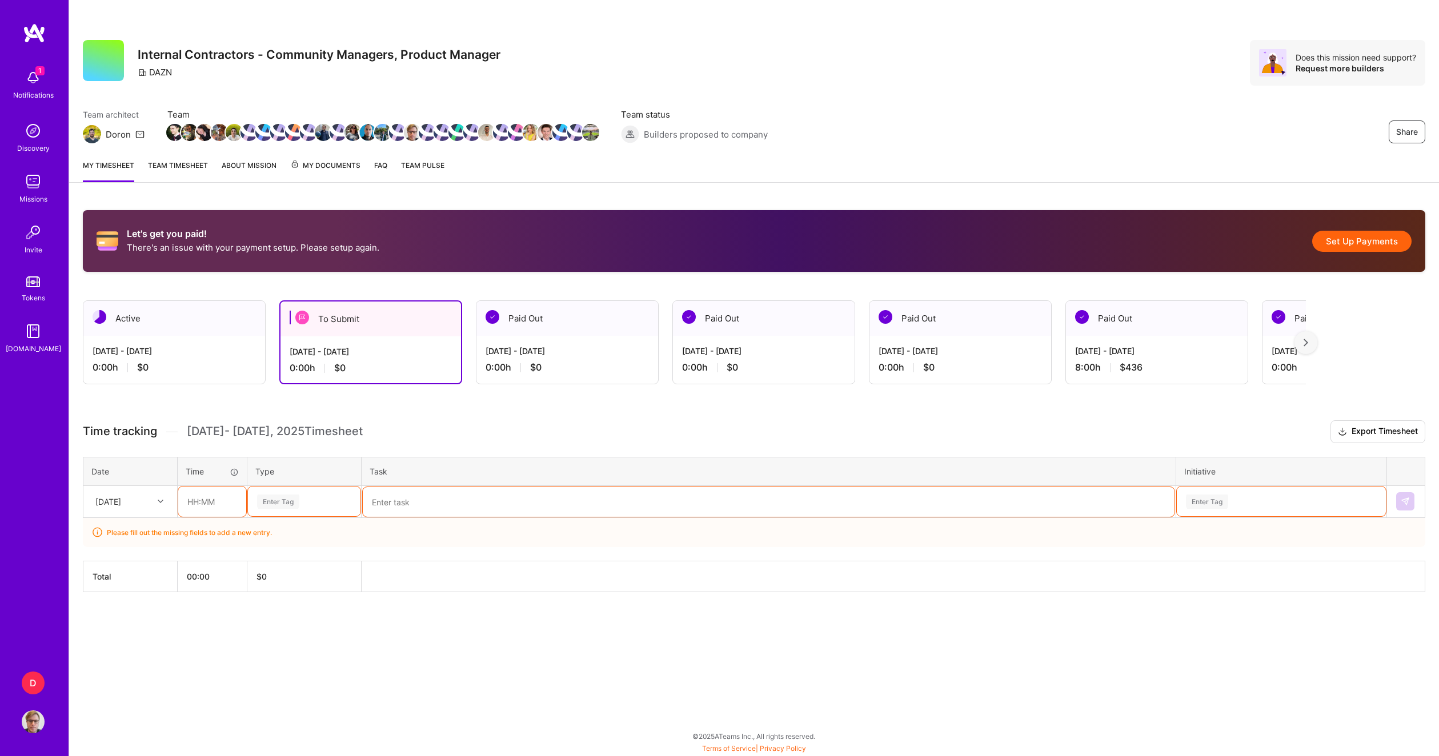
click at [223, 505] on input "text" at bounding box center [212, 502] width 68 height 30
type input "00"
click at [305, 516] on div "Enter Tag" at bounding box center [304, 502] width 113 height 30
click at [307, 498] on div "Enter Tag" at bounding box center [304, 502] width 97 height 14
click at [460, 512] on textarea at bounding box center [769, 502] width 812 height 30
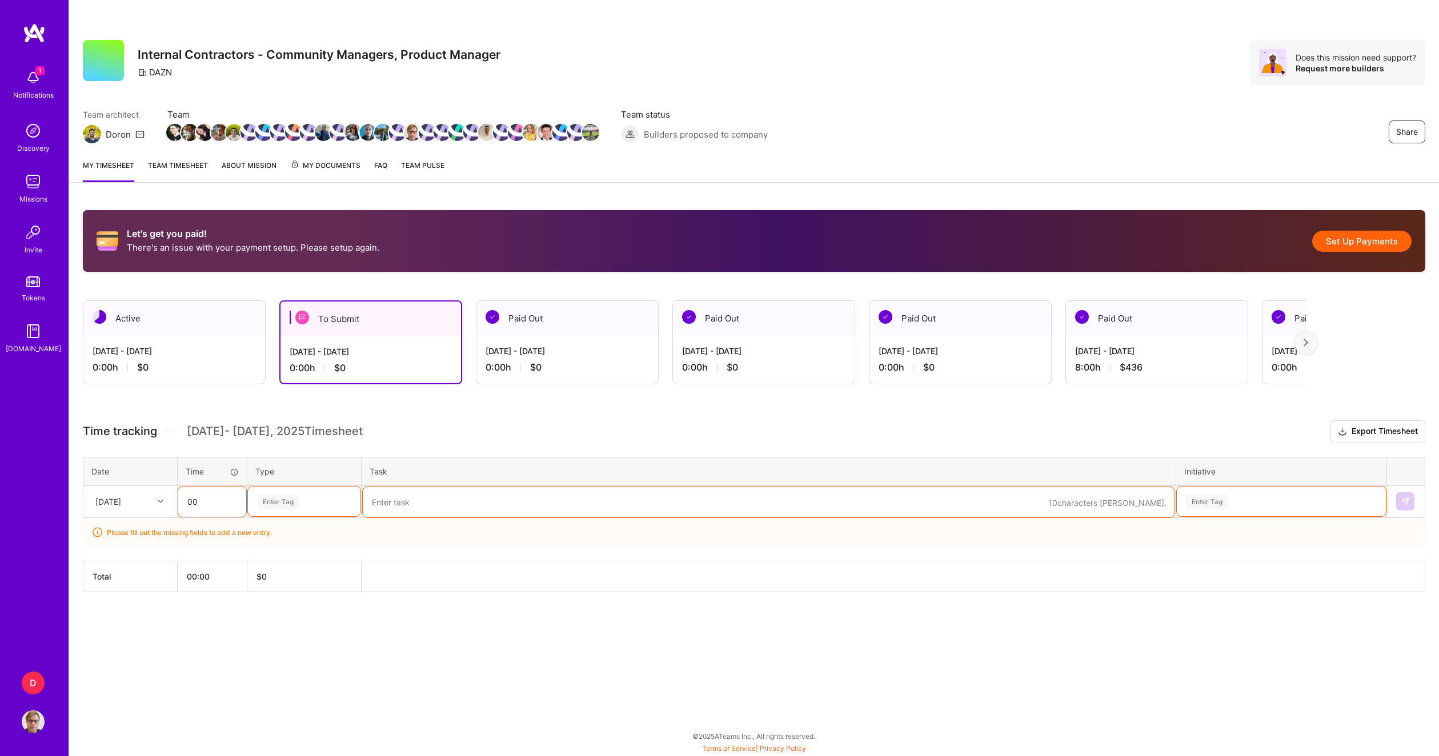
click at [1302, 502] on div "Enter Tag" at bounding box center [1281, 502] width 193 height 14
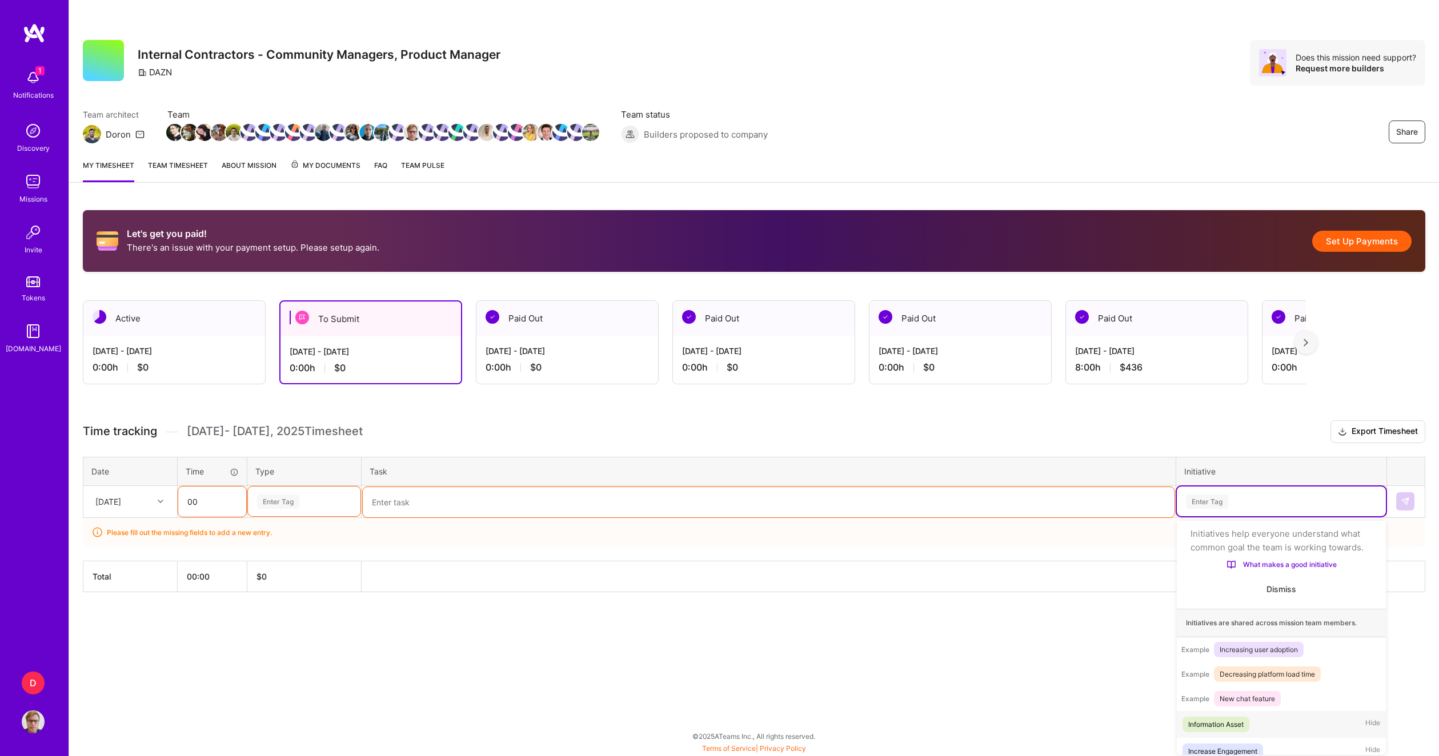
scroll to position [36, 0]
click at [290, 503] on div "Enter Tag" at bounding box center [278, 502] width 42 height 18
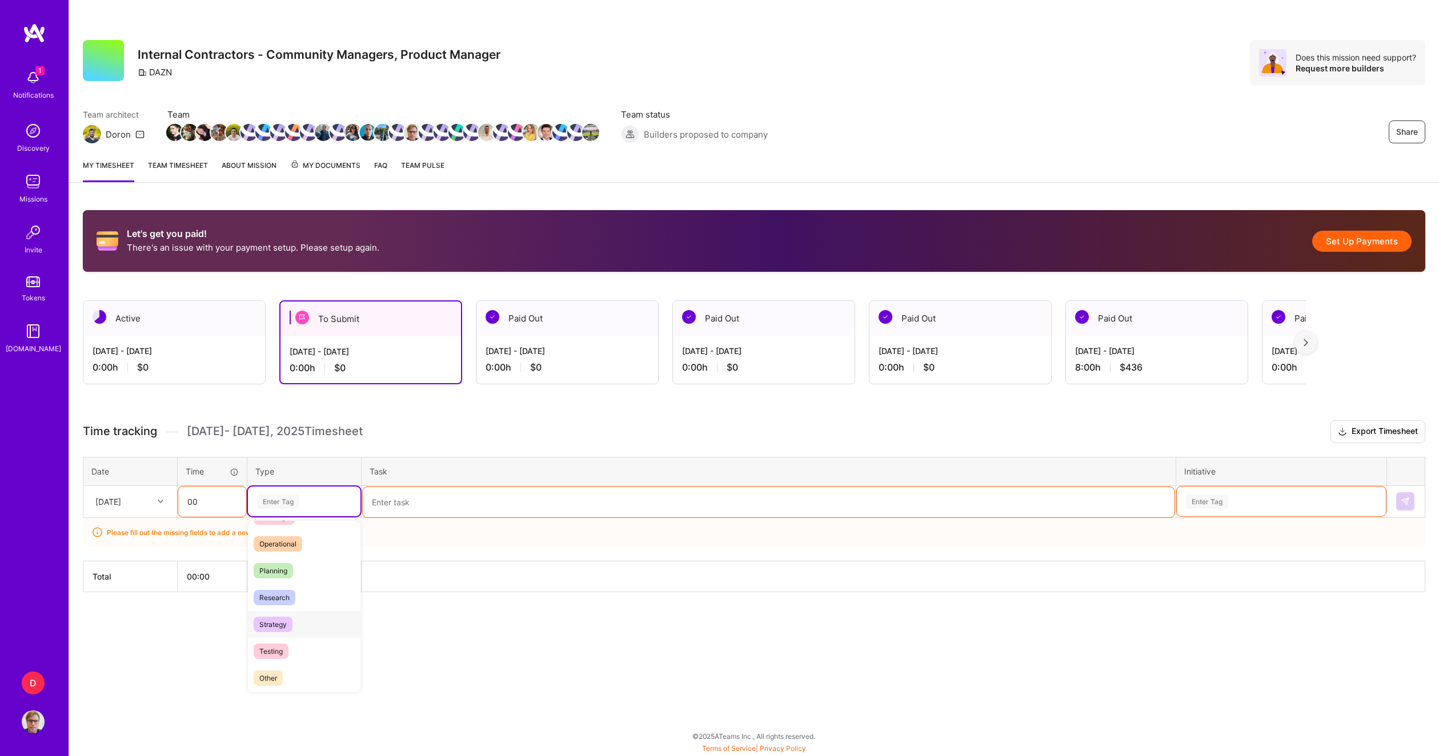
scroll to position [228, 0]
click at [274, 657] on span "Other" at bounding box center [268, 659] width 29 height 15
click at [424, 495] on textarea at bounding box center [769, 502] width 812 height 30
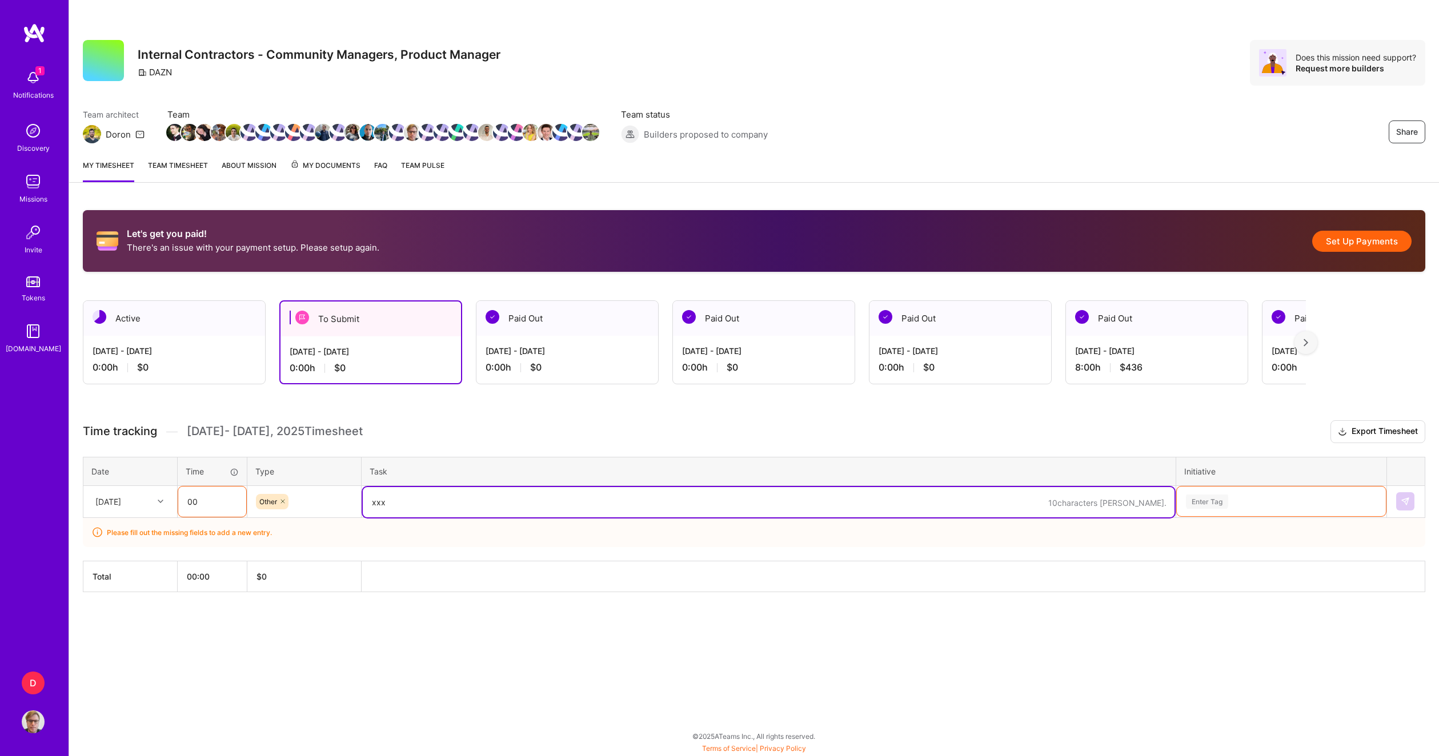
type textarea "xxx"
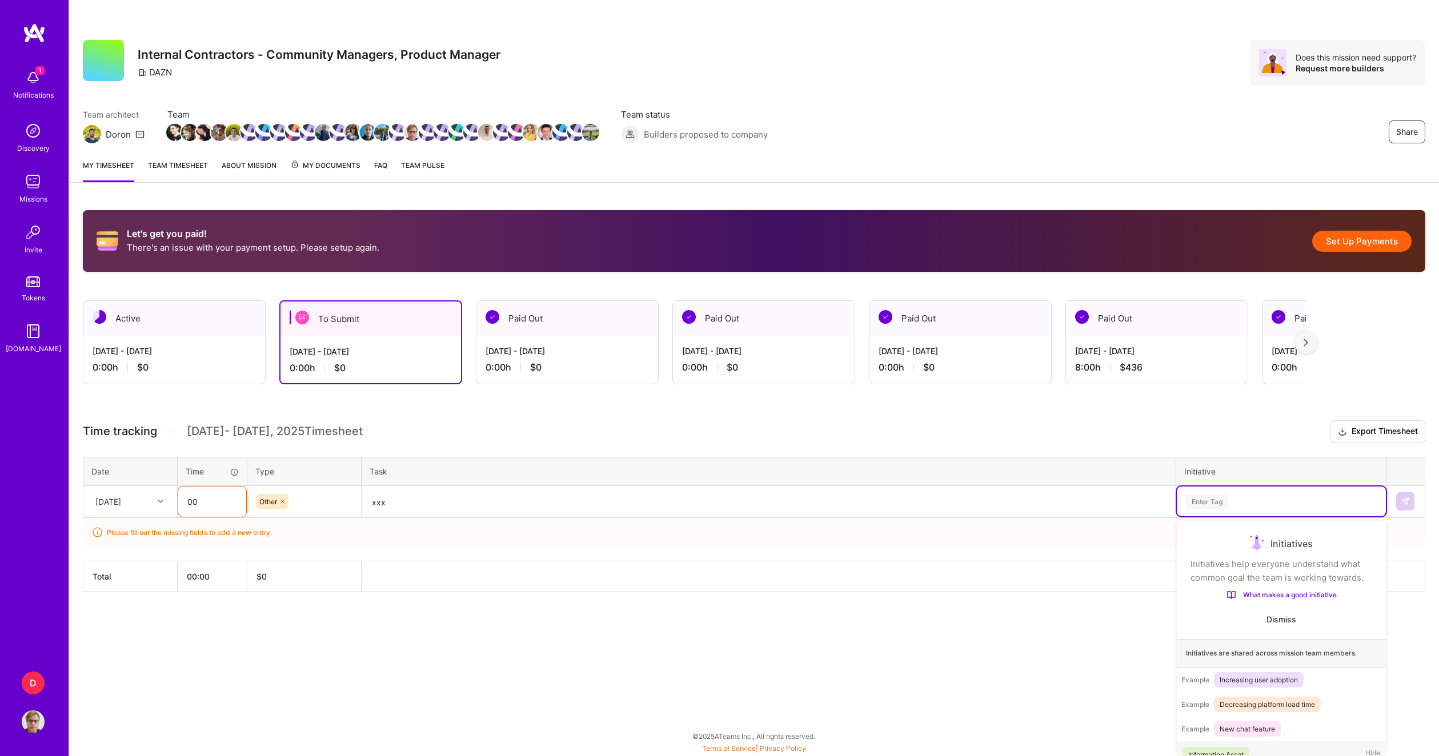
click at [1224, 509] on div "Enter Tag" at bounding box center [1281, 502] width 209 height 30
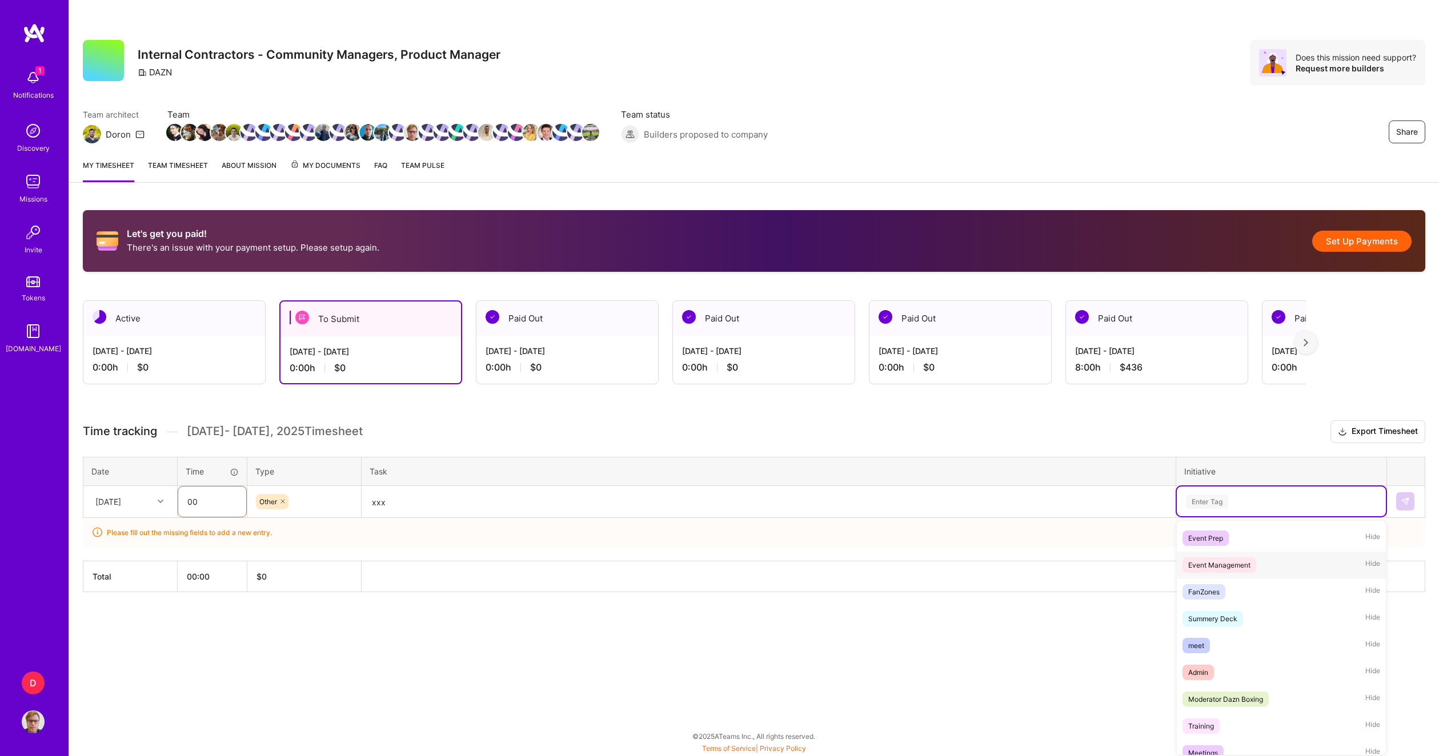
scroll to position [379, 0]
click at [1211, 543] on div "FanZones" at bounding box center [1203, 537] width 31 height 12
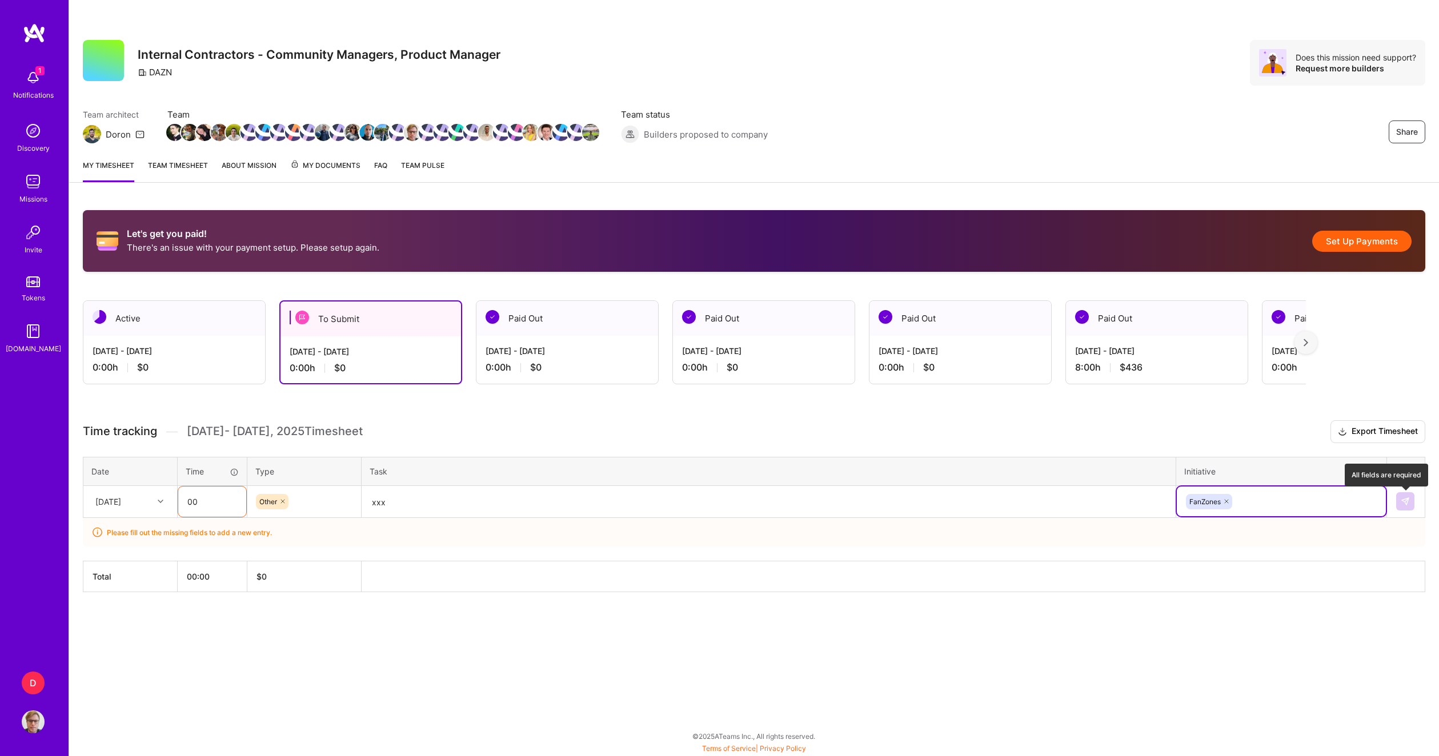
click at [1406, 503] on img at bounding box center [1405, 501] width 9 height 9
click at [1408, 503] on img at bounding box center [1405, 501] width 9 height 9
click at [236, 496] on input "00" at bounding box center [212, 502] width 68 height 30
click at [539, 498] on textarea "xxx" at bounding box center [769, 502] width 812 height 30
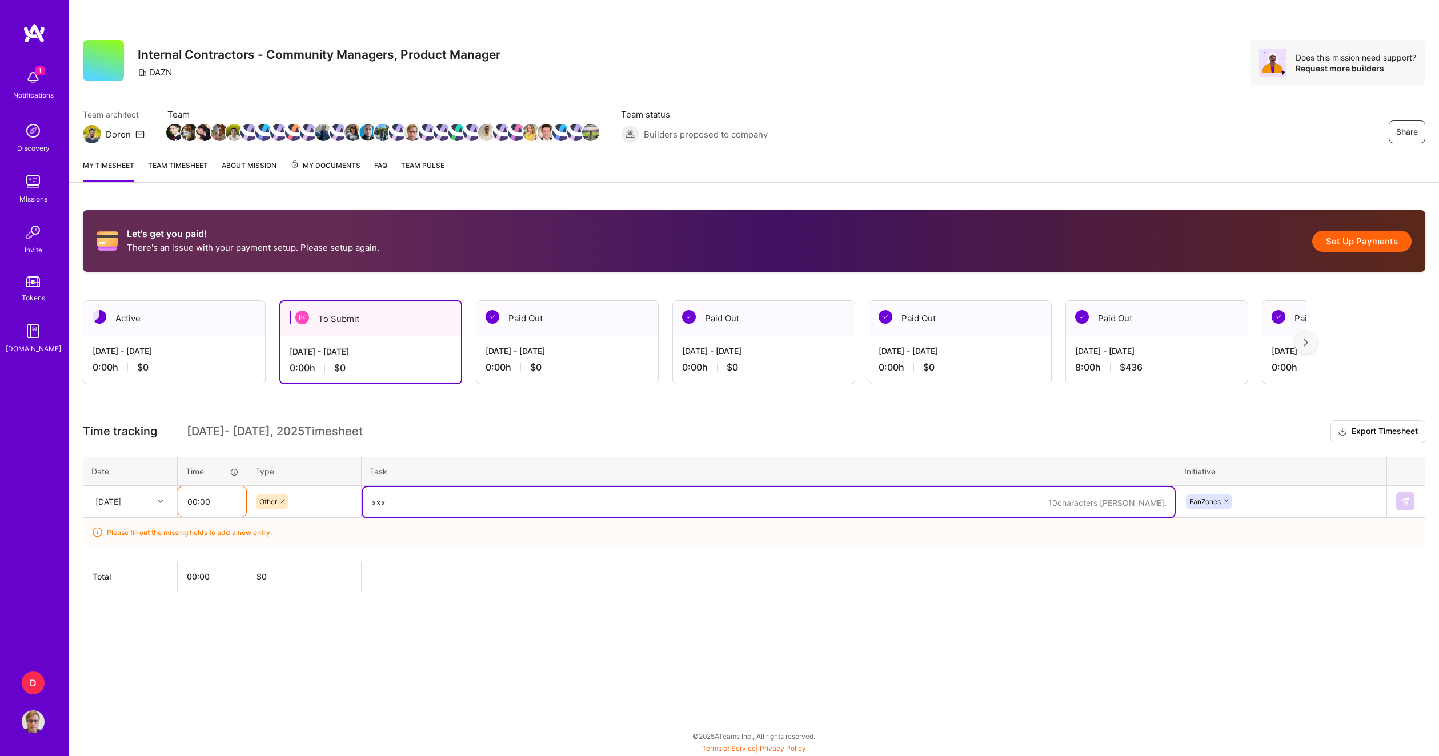
click at [196, 504] on input "00:00" at bounding box center [212, 502] width 68 height 30
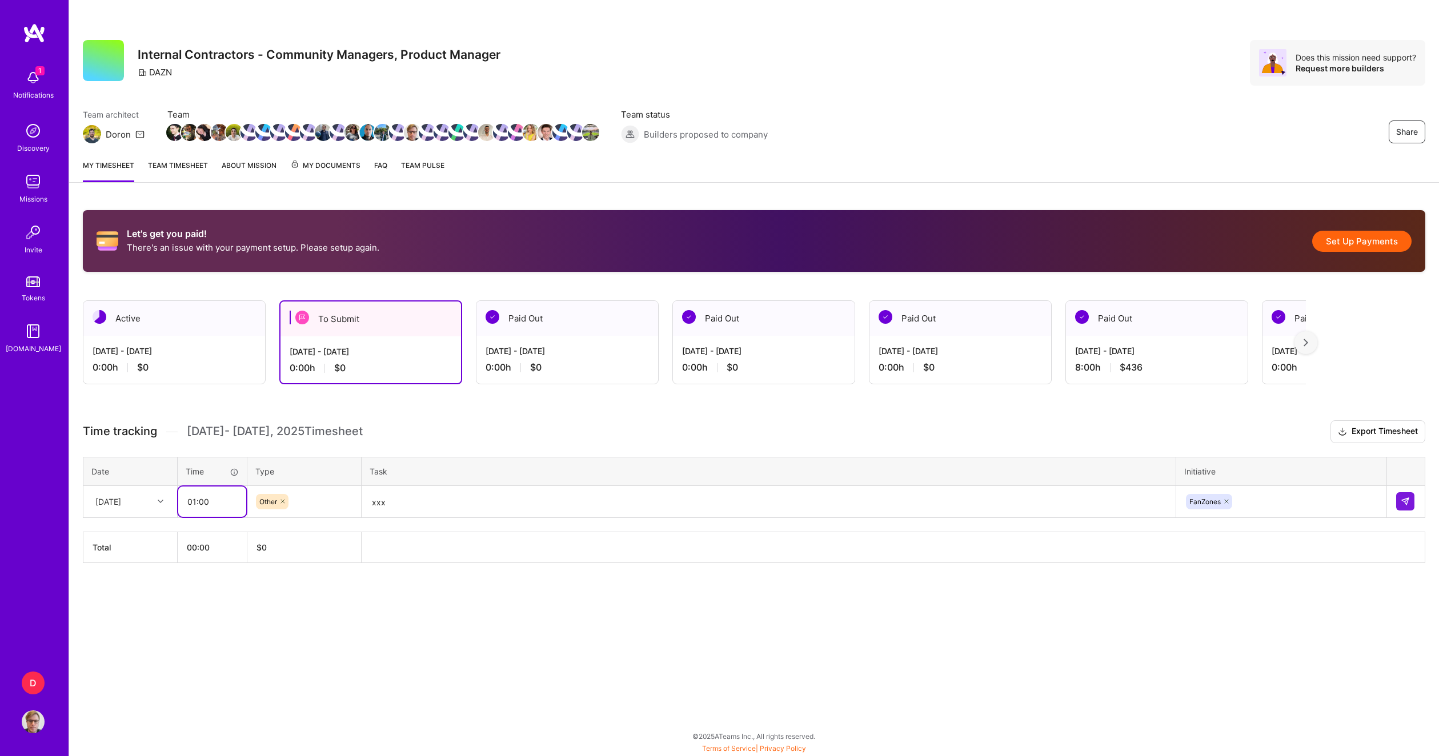
type input "01:00"
click at [460, 503] on textarea "xxx" at bounding box center [769, 502] width 812 height 30
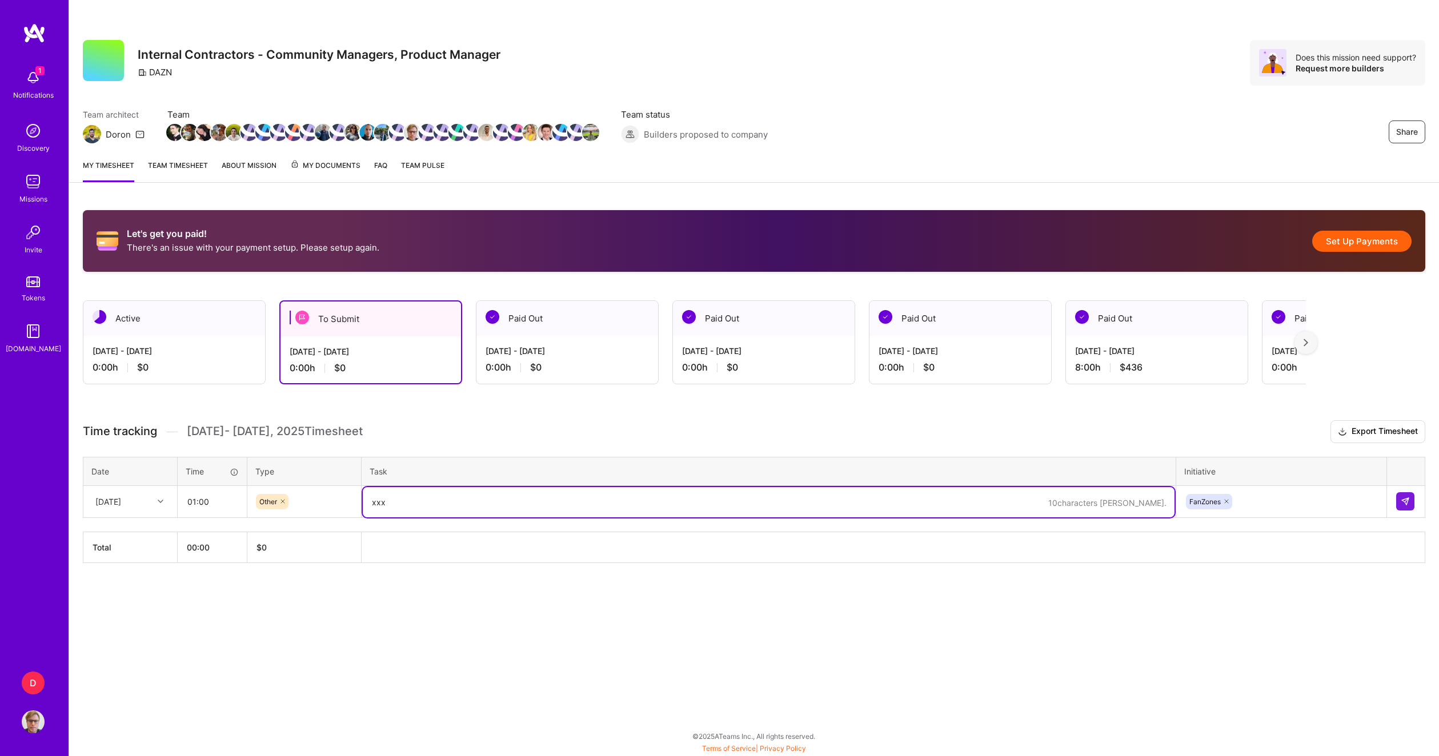
click at [354, 310] on div "To Submit" at bounding box center [370, 319] width 180 height 35
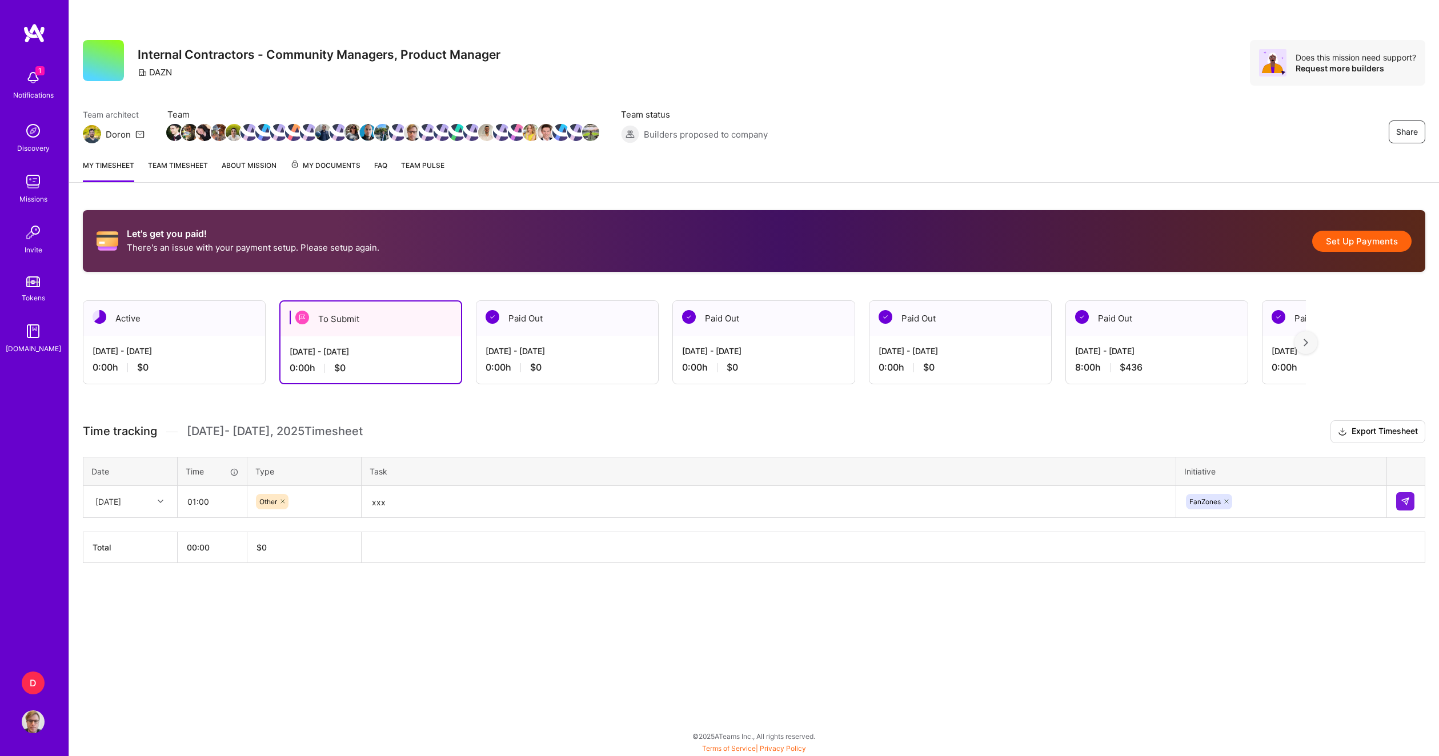
click at [595, 347] on div "[DATE] - [DATE]" at bounding box center [567, 351] width 163 height 12
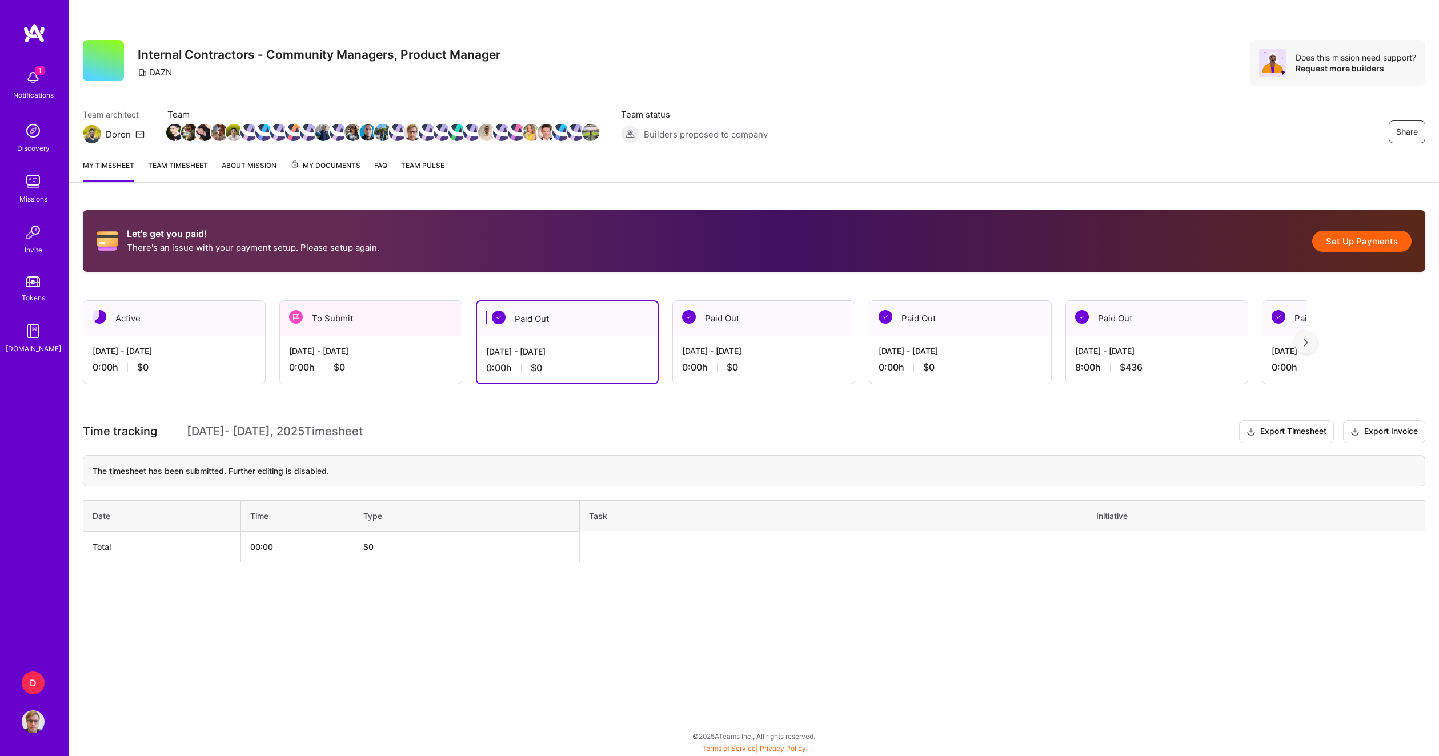
click at [357, 350] on div "[DATE] - [DATE]" at bounding box center [370, 351] width 163 height 12
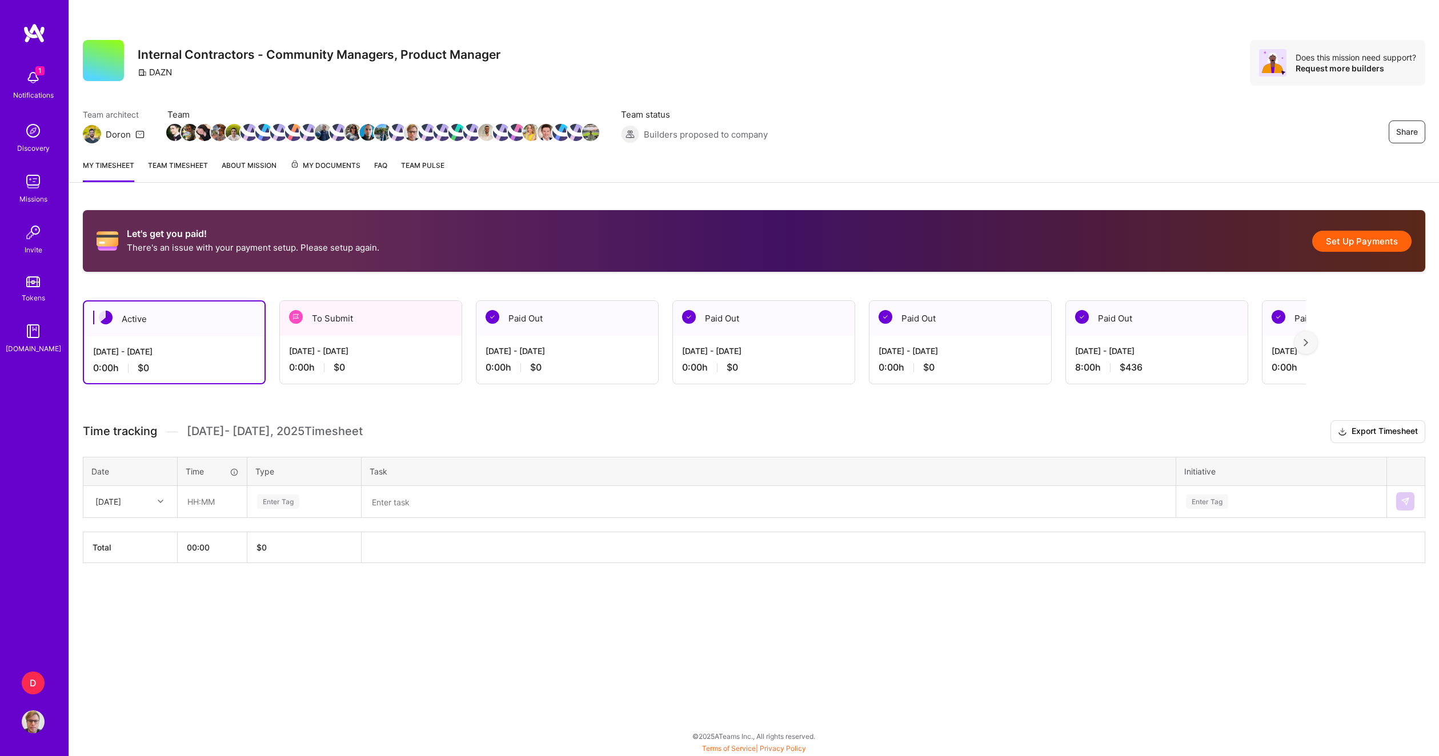
click at [365, 345] on div "[DATE] - [DATE]" at bounding box center [370, 351] width 163 height 12
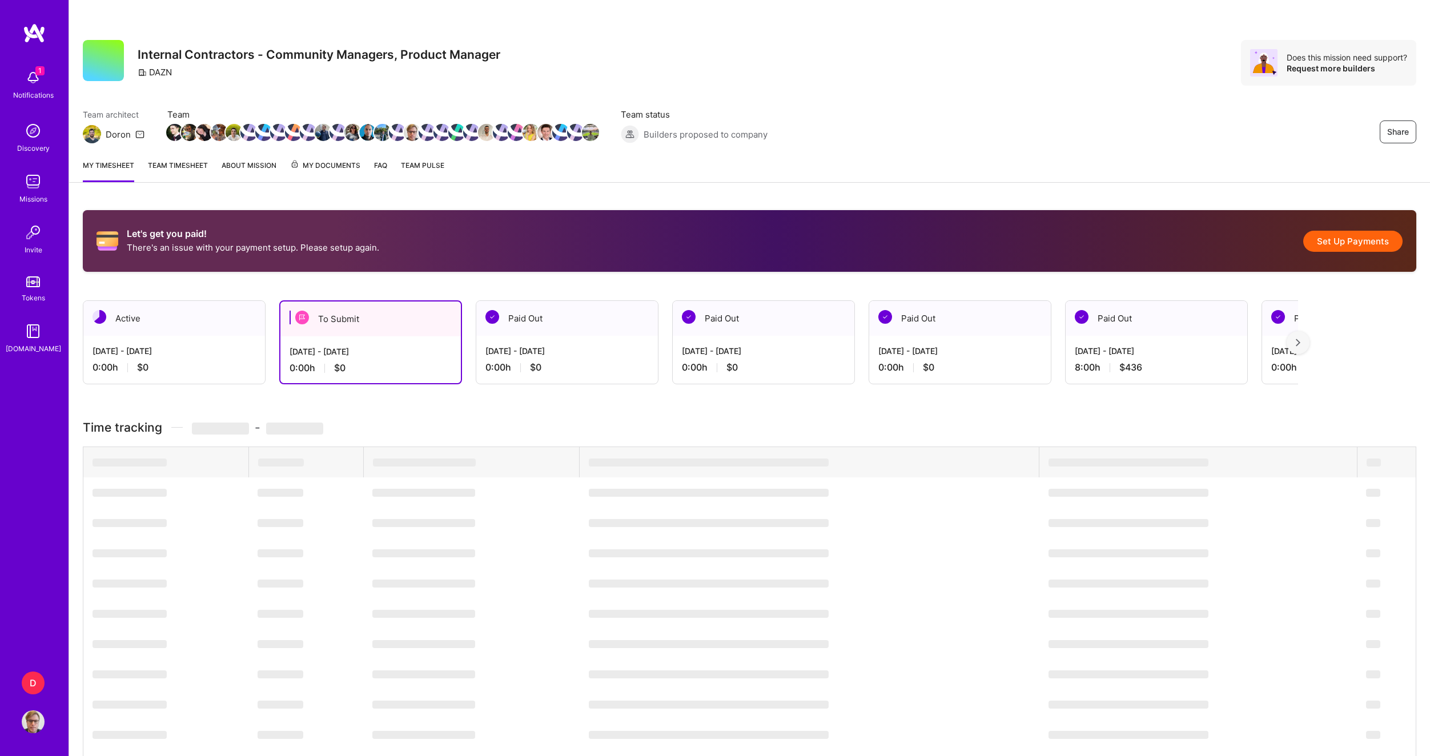
click at [388, 370] on div "0:00 h $0" at bounding box center [371, 368] width 162 height 12
